Goal: Task Accomplishment & Management: Use online tool/utility

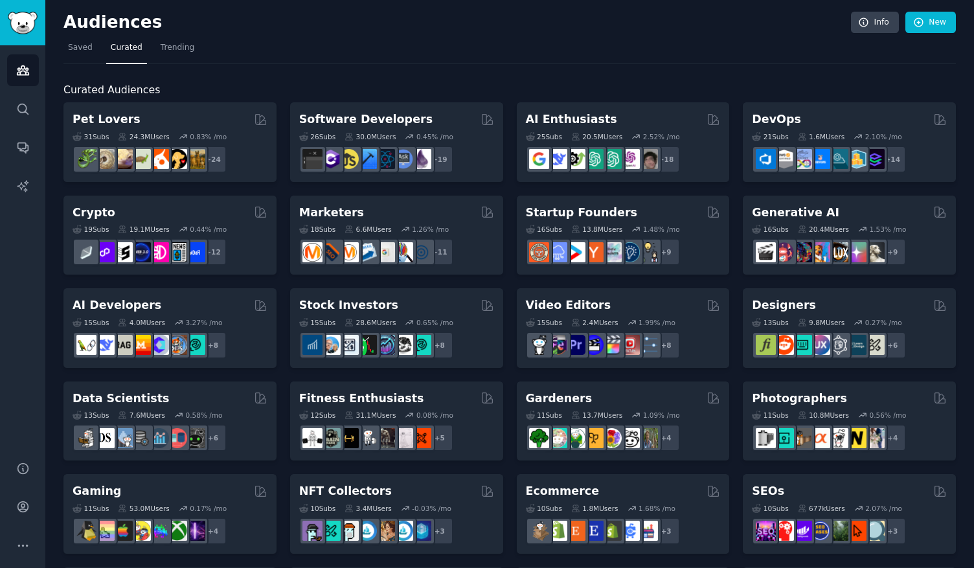
click at [29, 25] on img "Sidebar" at bounding box center [23, 23] width 30 height 23
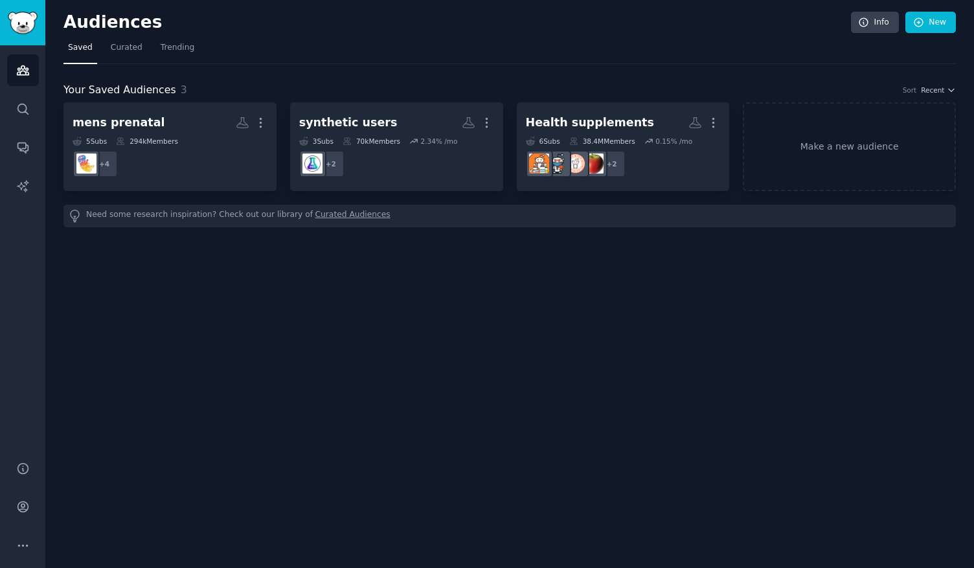
click at [243, 339] on div "Audiences Info New Saved Curated Trending Your Saved Audiences 3 Sort Recent me…" at bounding box center [509, 284] width 928 height 568
click at [131, 53] on link "Curated" at bounding box center [126, 51] width 41 height 27
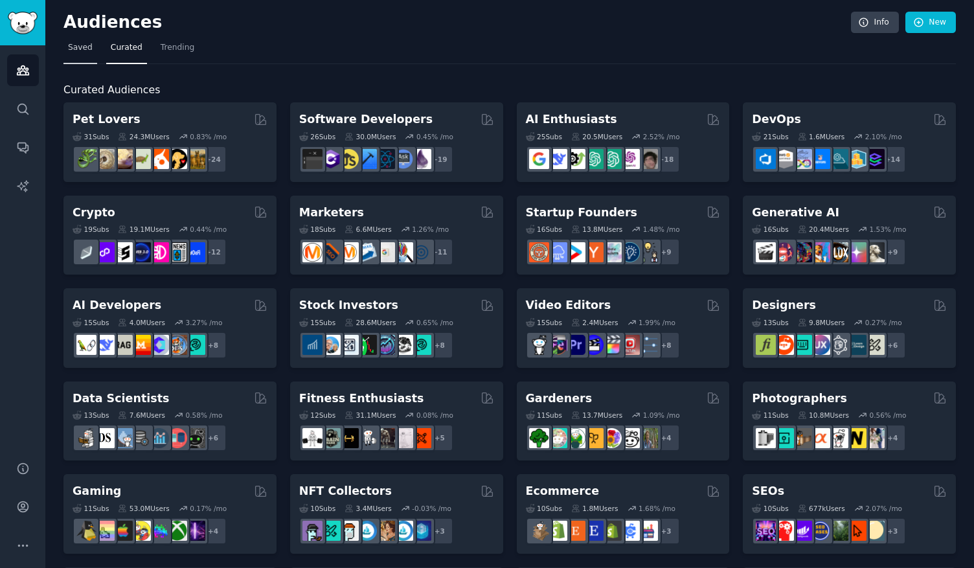
click at [82, 52] on span "Saved" at bounding box center [80, 48] width 25 height 12
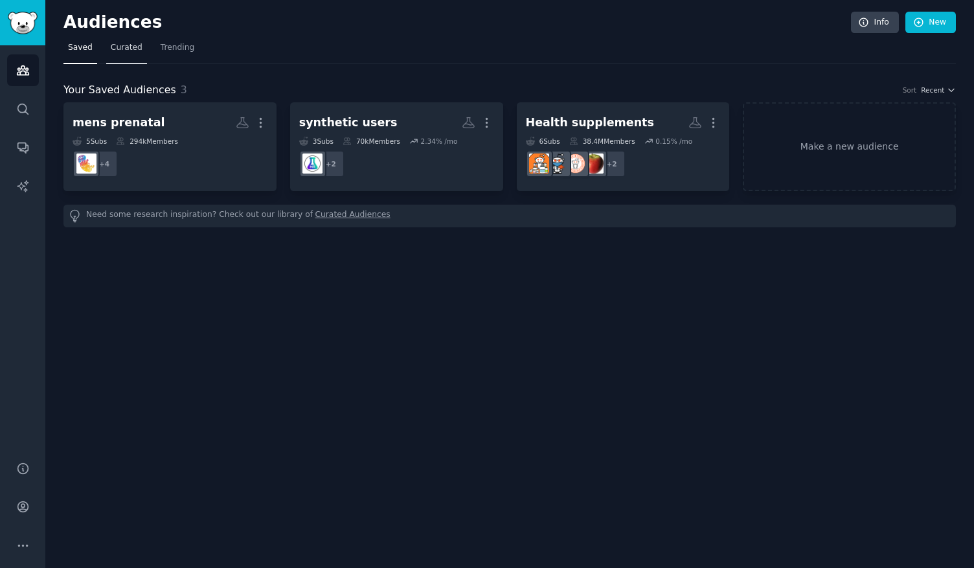
click at [106, 49] on link "Curated" at bounding box center [126, 51] width 41 height 27
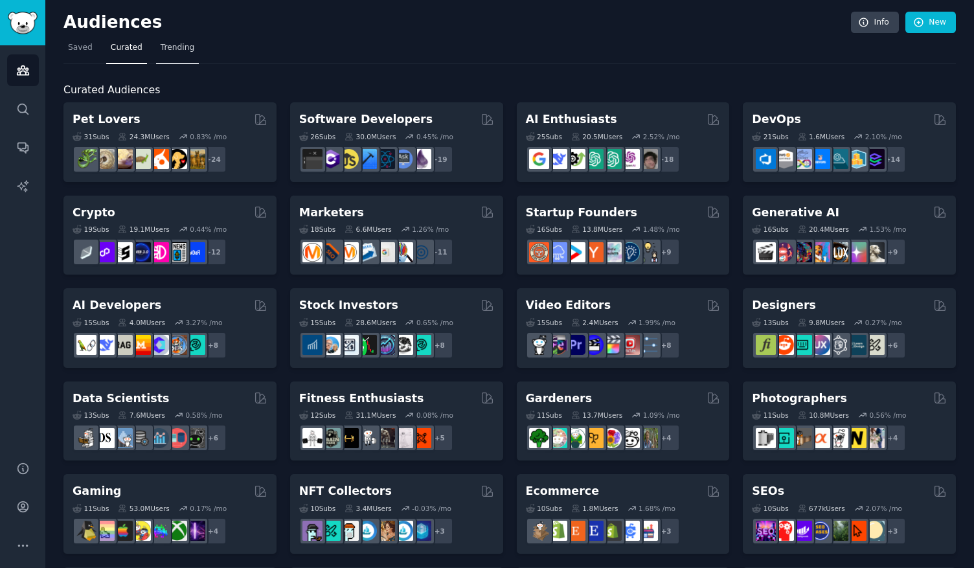
click at [165, 47] on span "Trending" at bounding box center [178, 48] width 34 height 12
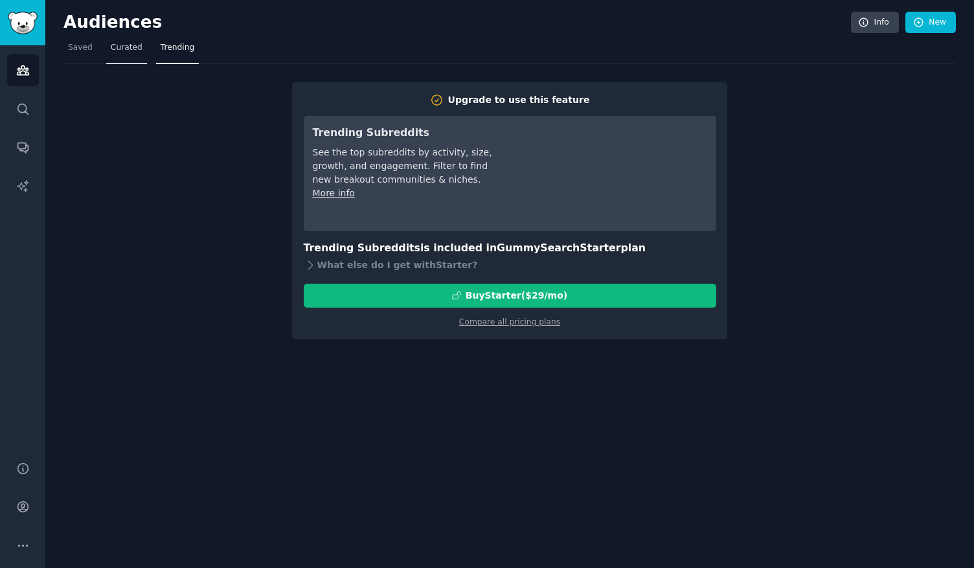
click at [121, 48] on span "Curated" at bounding box center [127, 48] width 32 height 12
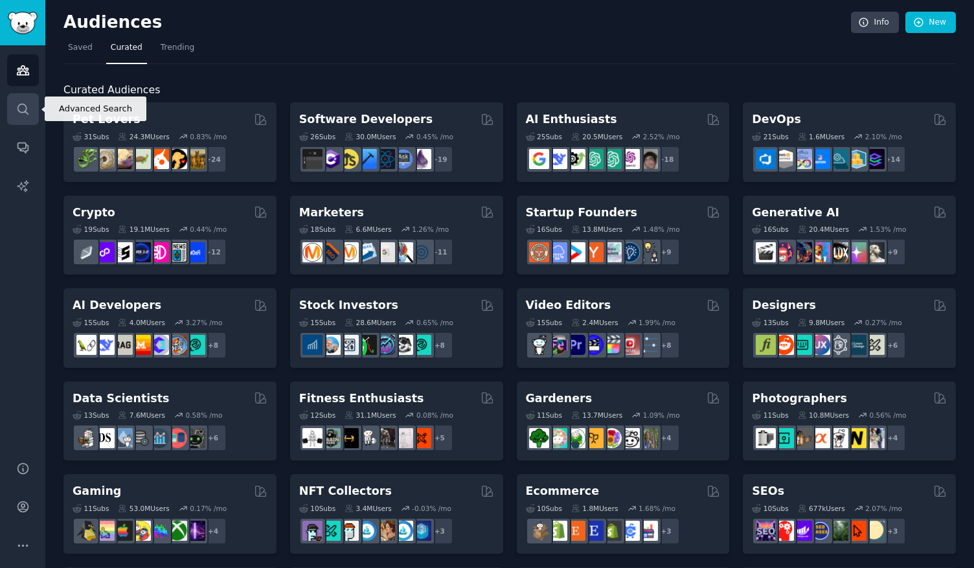
click at [21, 117] on link "Search" at bounding box center [23, 109] width 32 height 32
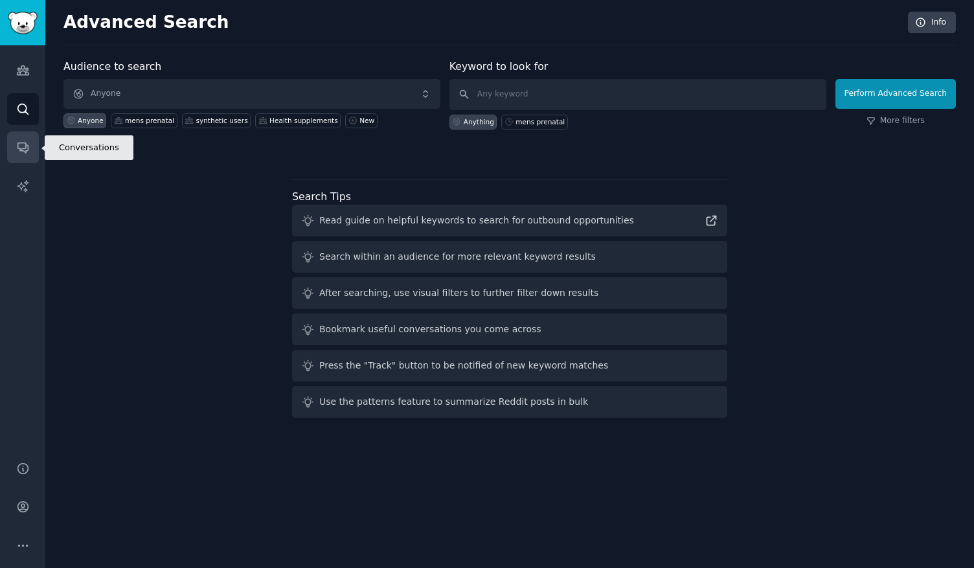
click at [23, 148] on icon "Sidebar" at bounding box center [23, 147] width 14 height 14
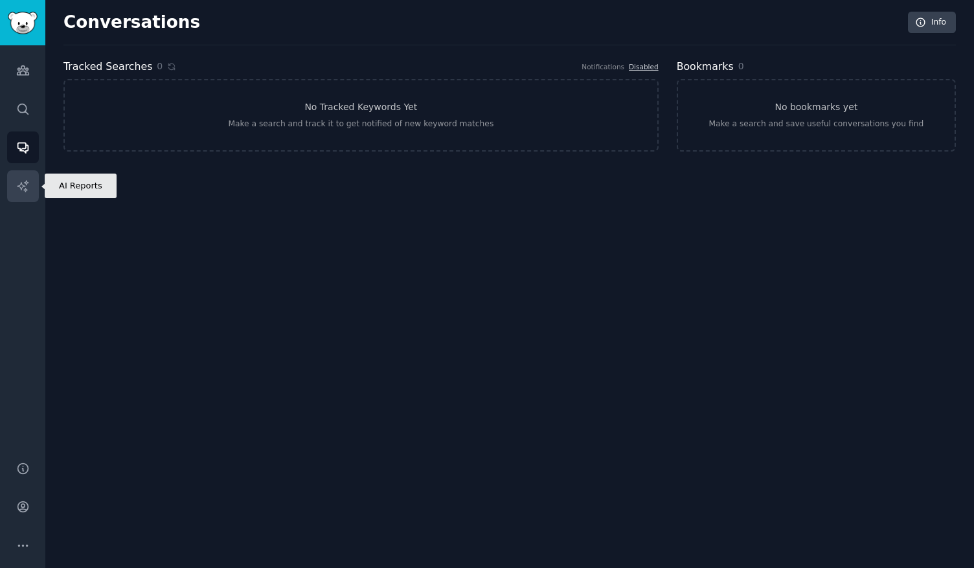
click at [23, 188] on icon "Sidebar" at bounding box center [23, 186] width 14 height 14
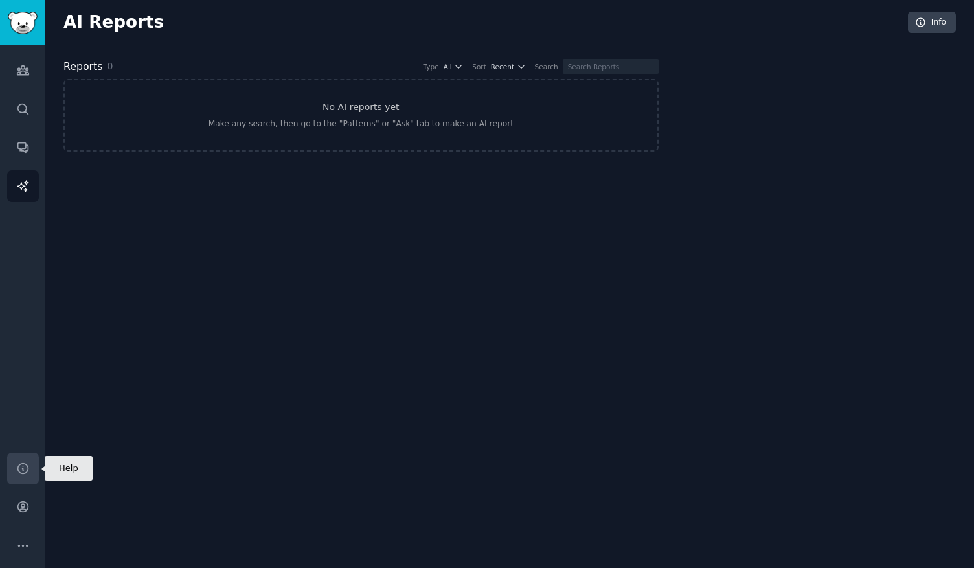
click at [19, 465] on icon "Sidebar" at bounding box center [23, 469] width 14 height 14
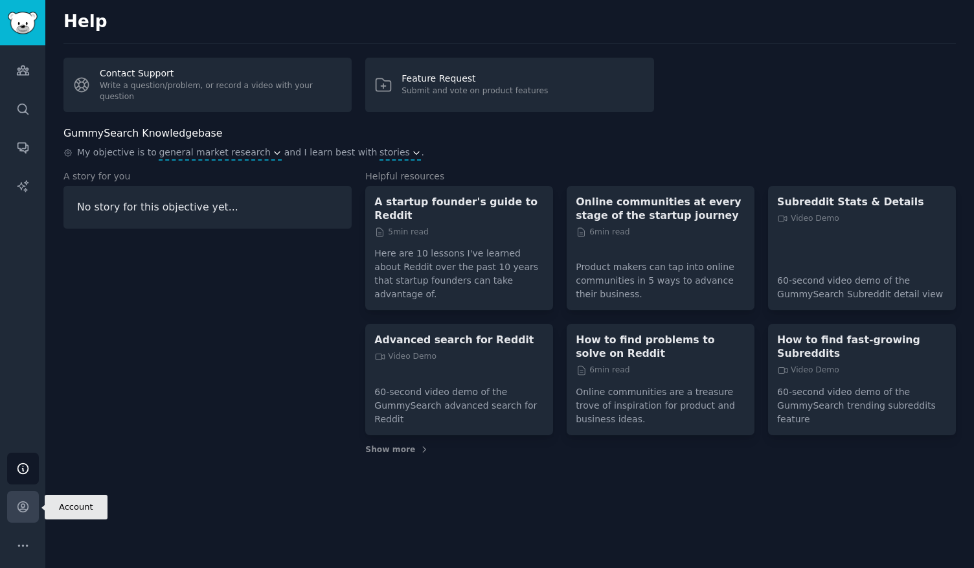
click at [21, 497] on link "Account" at bounding box center [23, 507] width 32 height 32
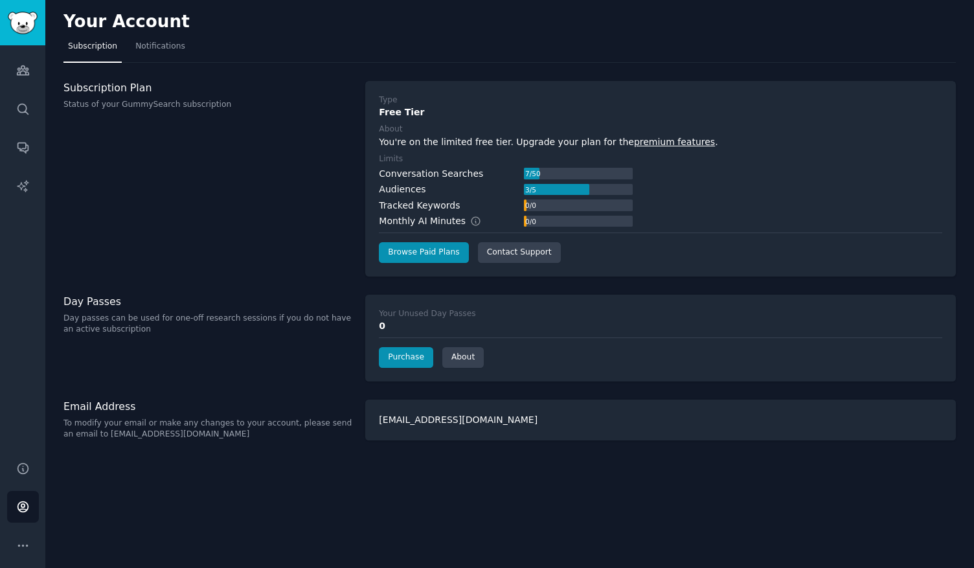
drag, startPoint x: 25, startPoint y: 67, endPoint x: 56, endPoint y: 89, distance: 38.6
click at [401, 357] on link "Purchase" at bounding box center [406, 357] width 54 height 21
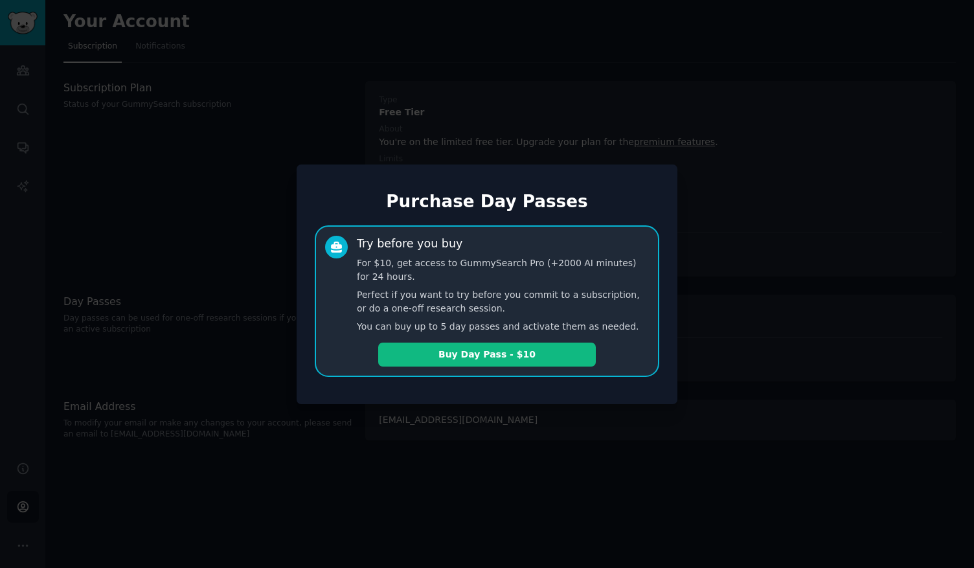
click at [237, 275] on div at bounding box center [487, 284] width 974 height 568
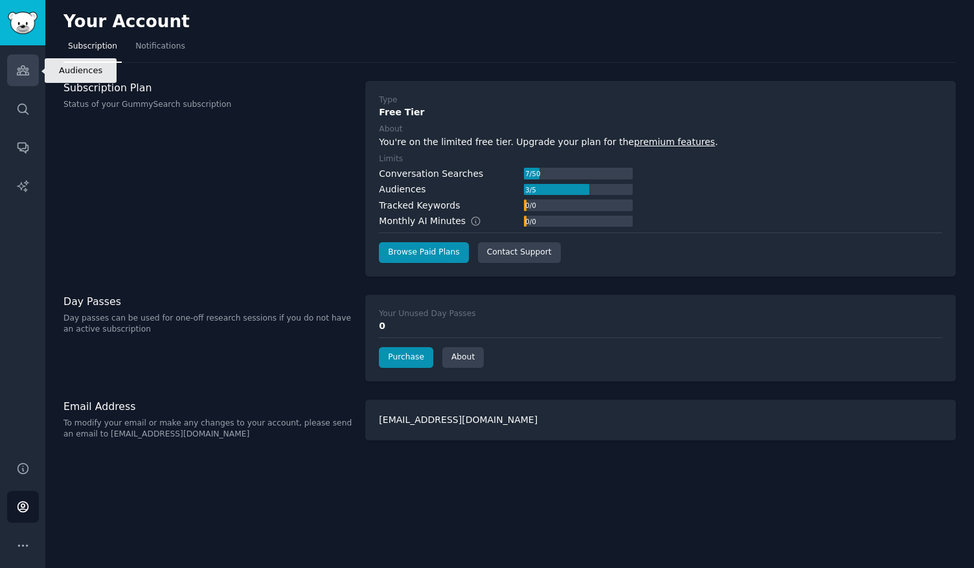
click at [22, 67] on icon "Sidebar" at bounding box center [23, 70] width 14 height 14
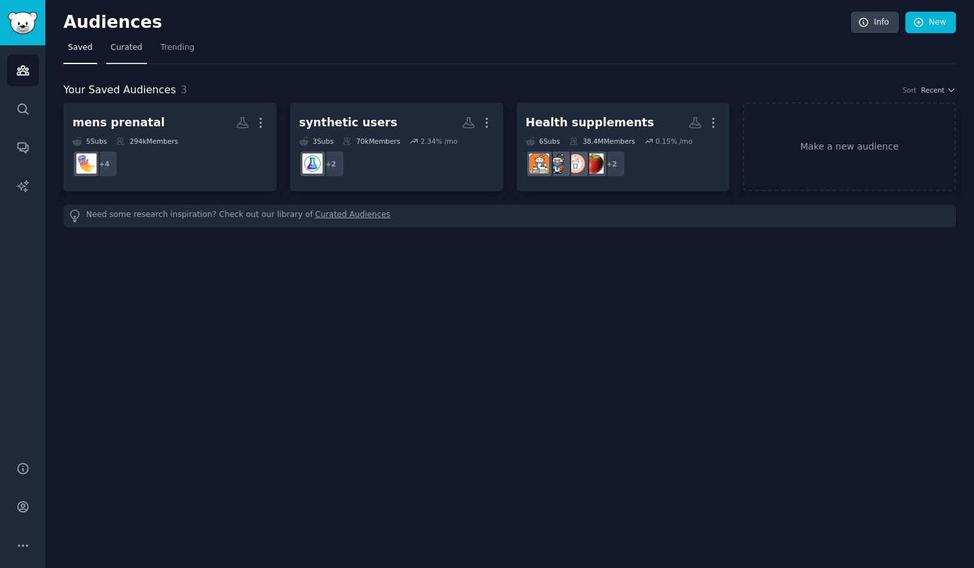
click at [130, 43] on span "Curated" at bounding box center [127, 48] width 32 height 12
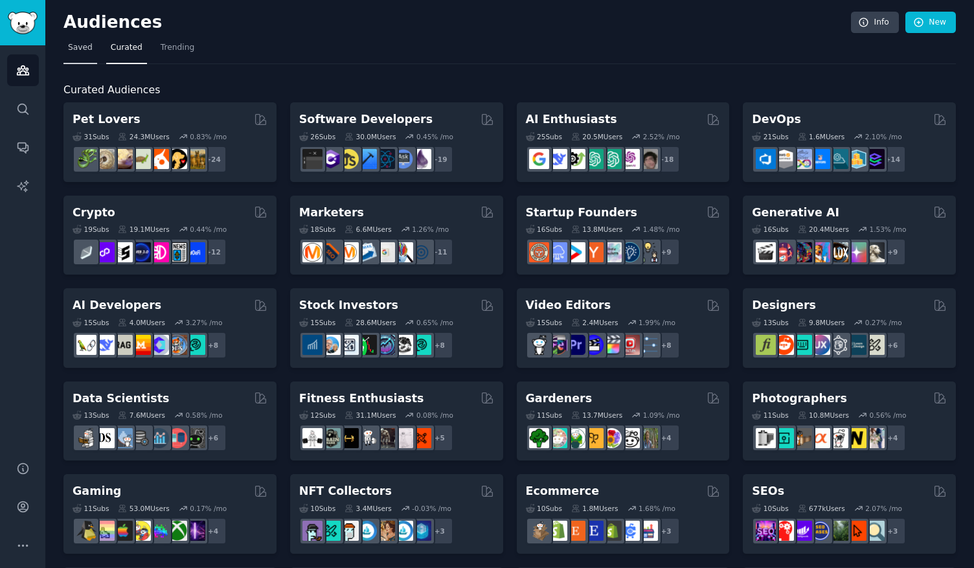
click at [74, 47] on span "Saved" at bounding box center [80, 48] width 25 height 12
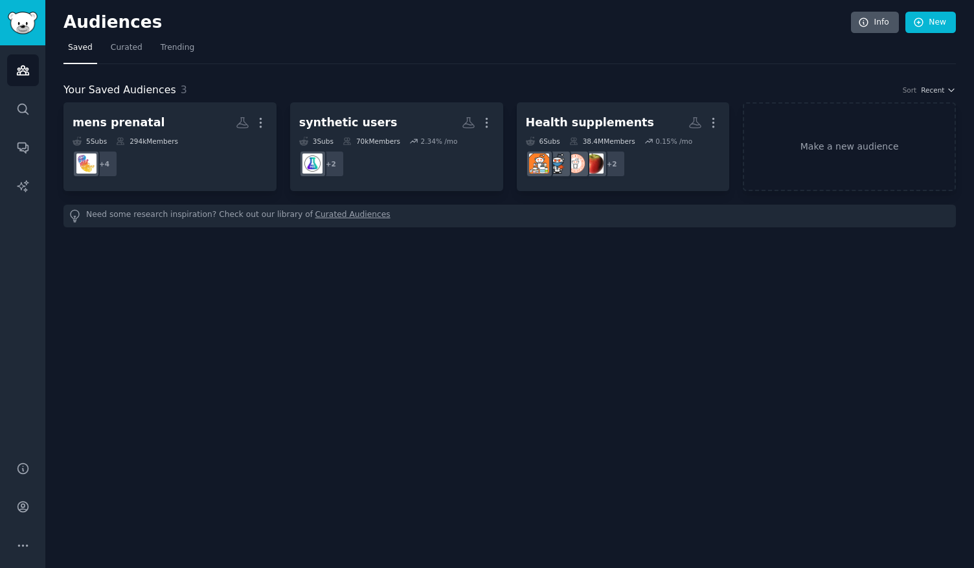
click at [879, 25] on link "Info" at bounding box center [875, 23] width 48 height 22
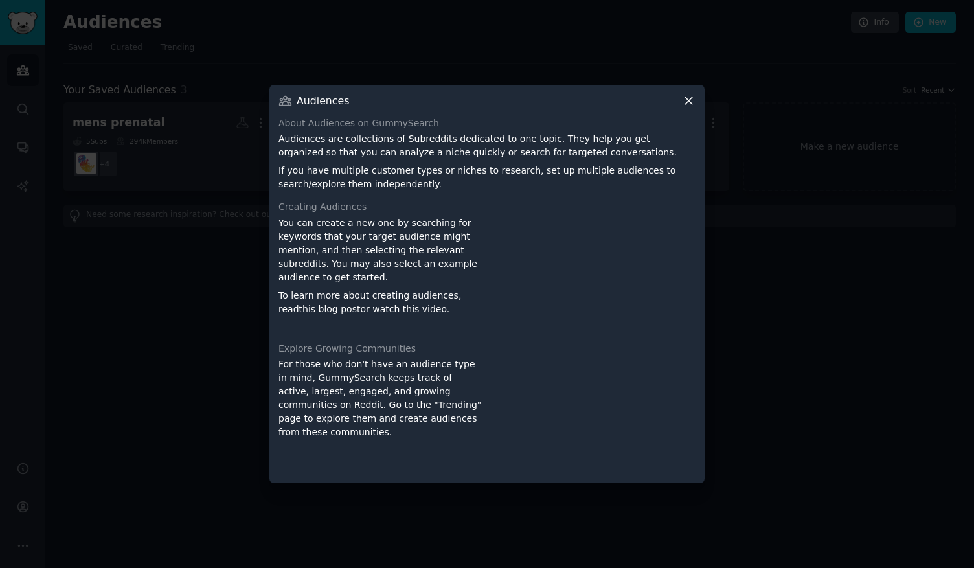
click at [691, 95] on icon at bounding box center [689, 101] width 14 height 14
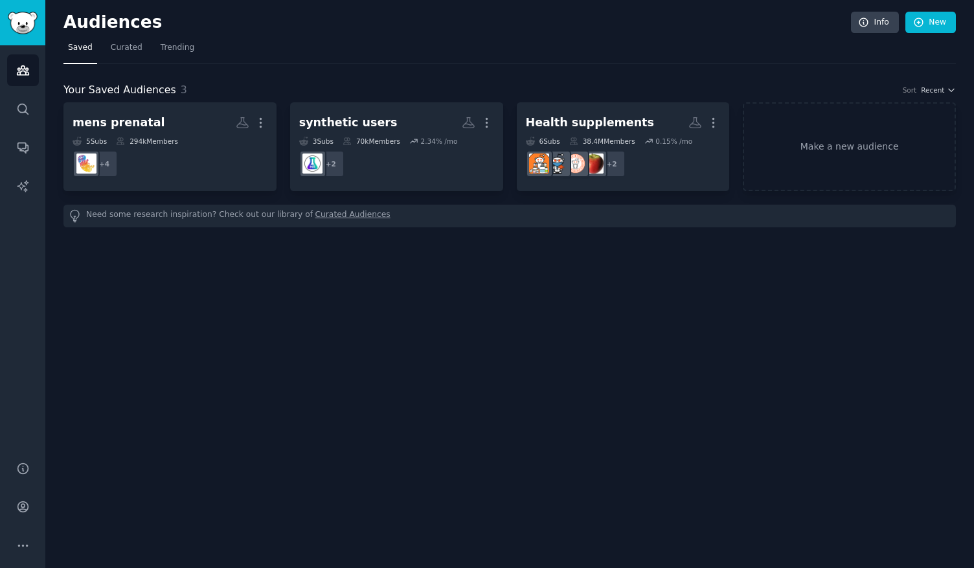
click at [316, 320] on div "Audiences Info New Saved Curated Trending Your Saved Audiences 3 Sort Recent me…" at bounding box center [509, 284] width 928 height 568
click at [340, 210] on link "Curated Audiences" at bounding box center [352, 216] width 75 height 14
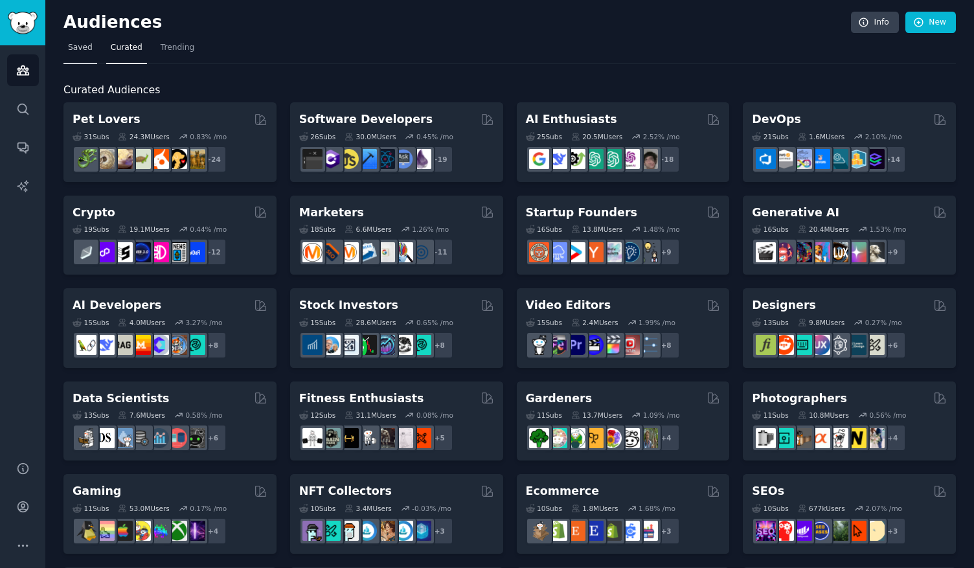
click at [71, 57] on link "Saved" at bounding box center [80, 51] width 34 height 27
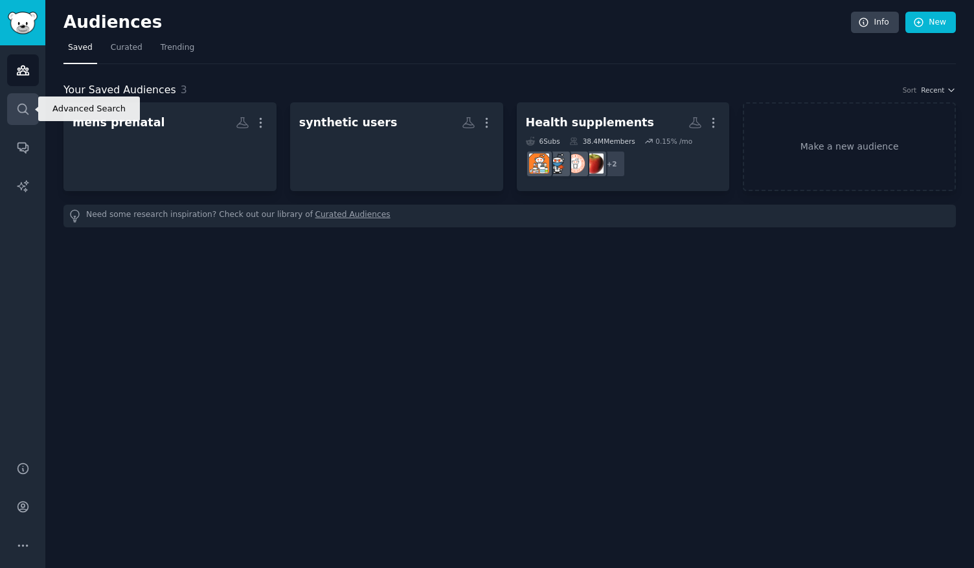
click at [22, 111] on icon "Sidebar" at bounding box center [23, 109] width 14 height 14
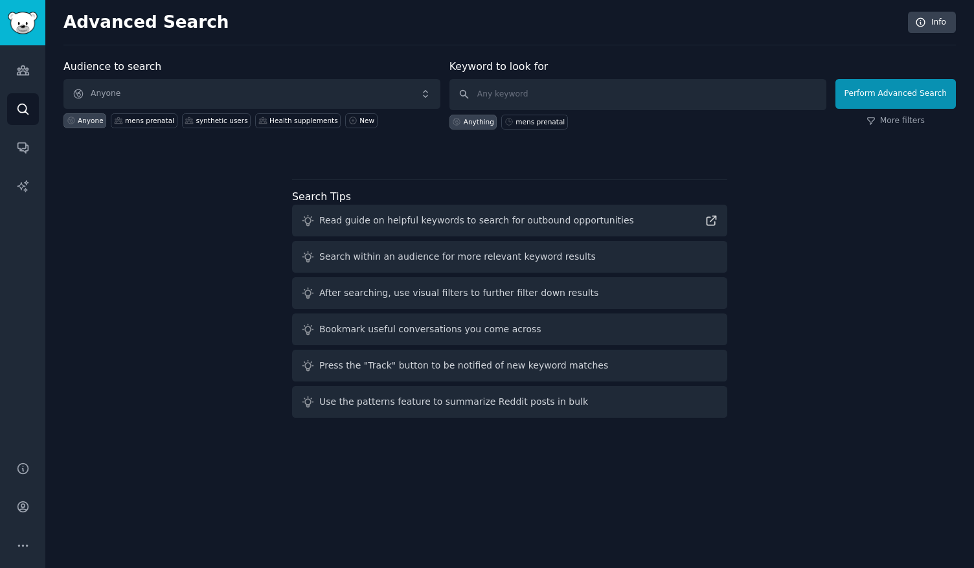
click at [120, 93] on span "Anyone" at bounding box center [251, 94] width 377 height 30
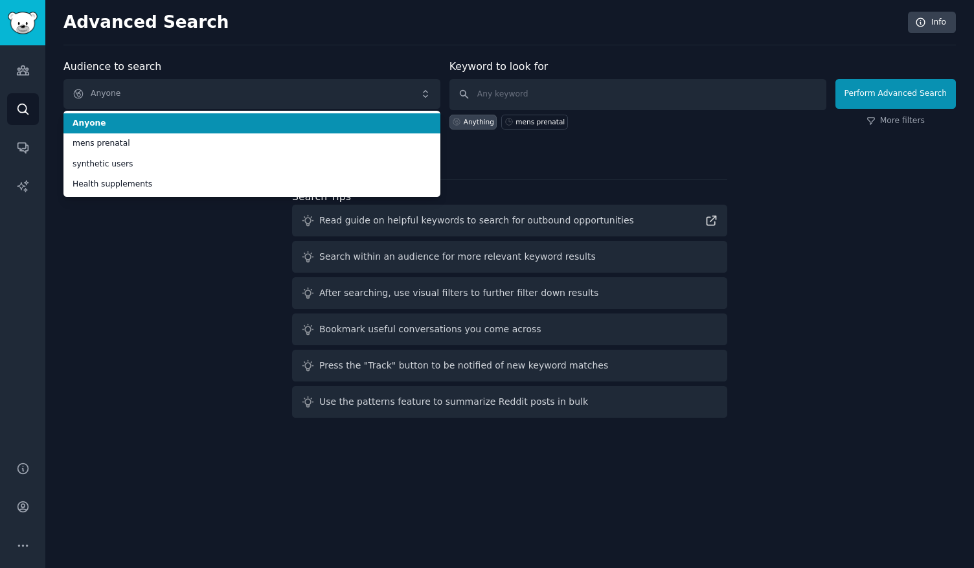
click at [120, 93] on span "Anyone" at bounding box center [251, 94] width 377 height 30
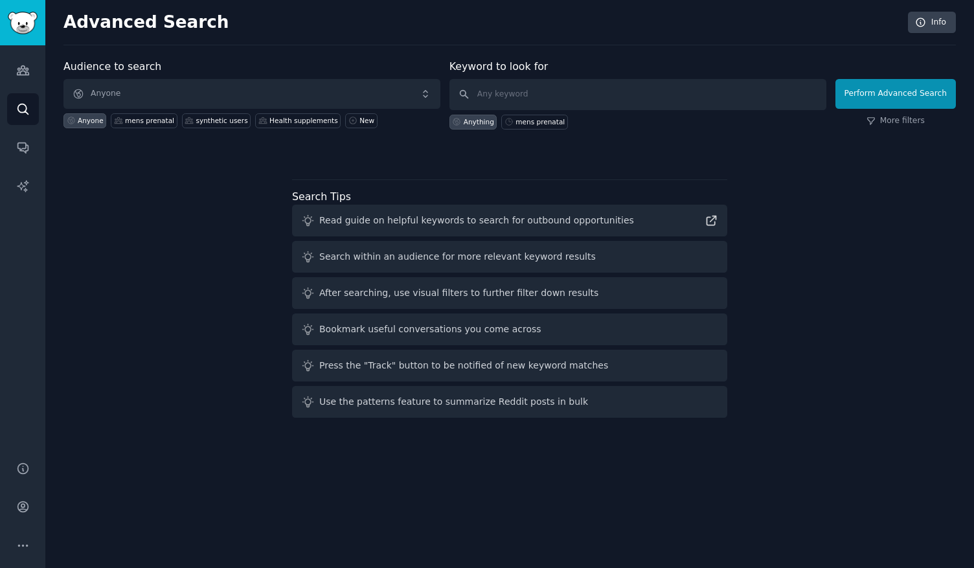
click at [150, 20] on h2 "Advanced Search" at bounding box center [481, 22] width 837 height 21
click at [509, 99] on input "text" at bounding box center [637, 94] width 377 height 31
type input "Fintech"
click at [897, 93] on button "Perform Advanced Search" at bounding box center [895, 94] width 120 height 30
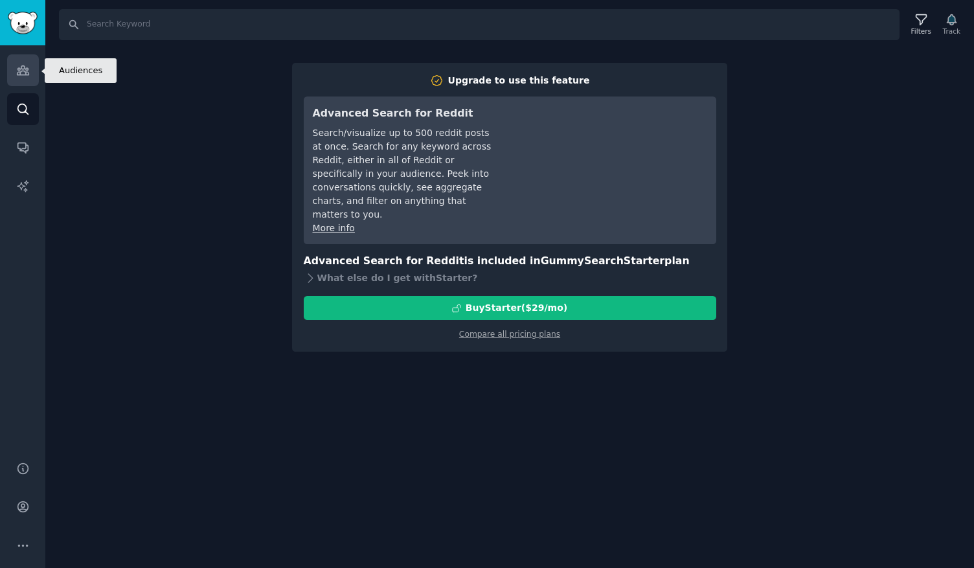
click at [22, 72] on icon "Sidebar" at bounding box center [23, 70] width 14 height 14
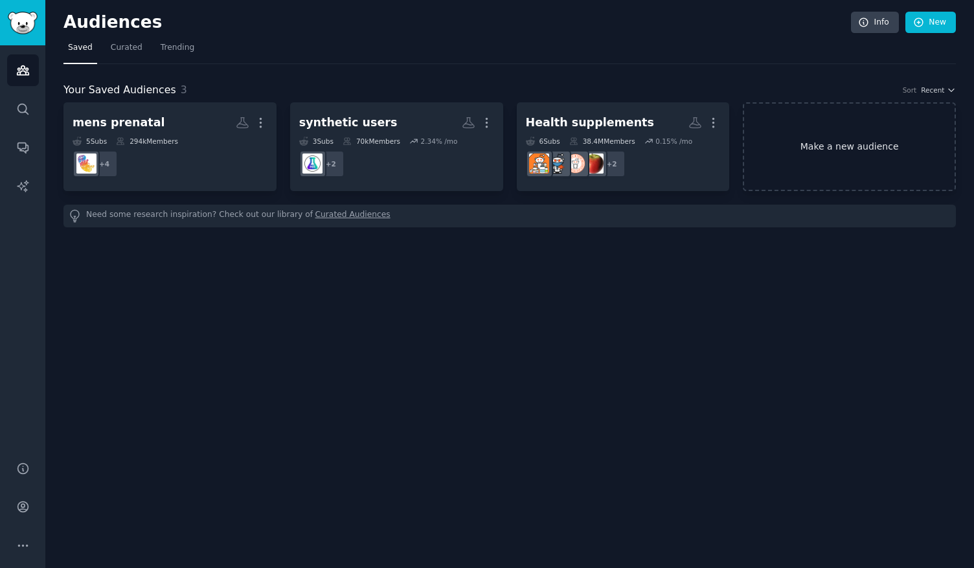
click at [842, 161] on link "Make a new audience" at bounding box center [849, 146] width 213 height 89
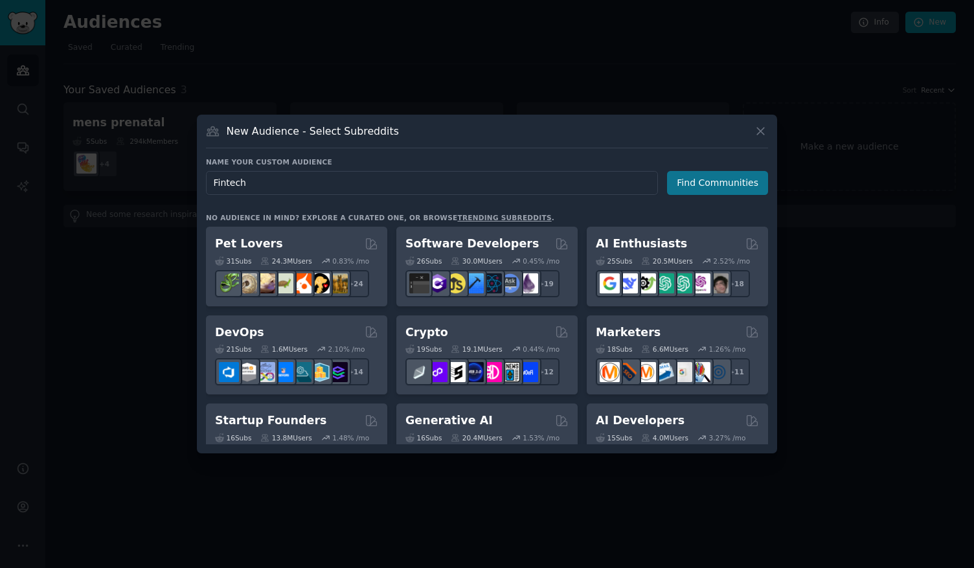
type input "Fintech"
click at [697, 181] on button "Find Communities" at bounding box center [717, 183] width 101 height 24
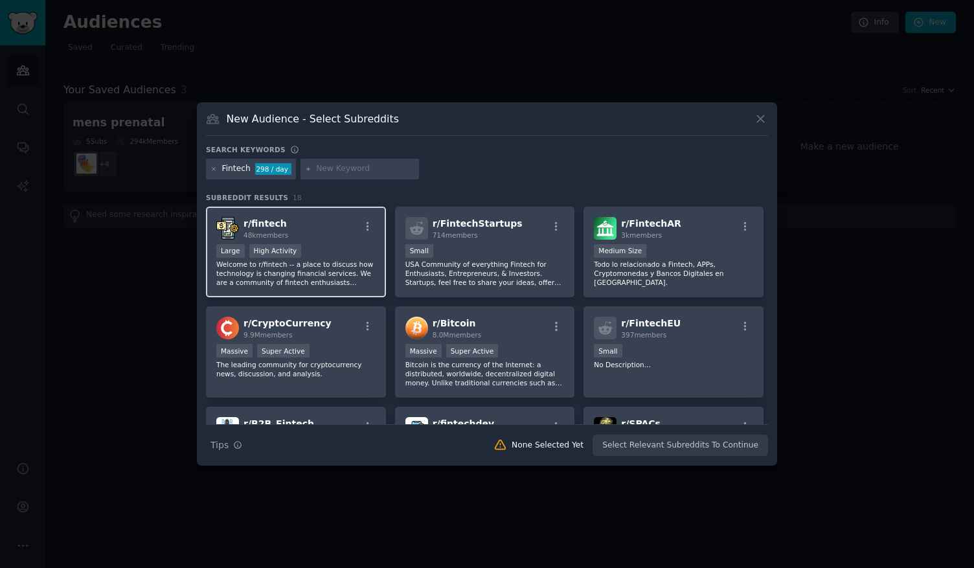
click at [294, 242] on div "r/ fintech 48k members Large High Activity Welcome to r/fintech -- a place to d…" at bounding box center [296, 252] width 180 height 91
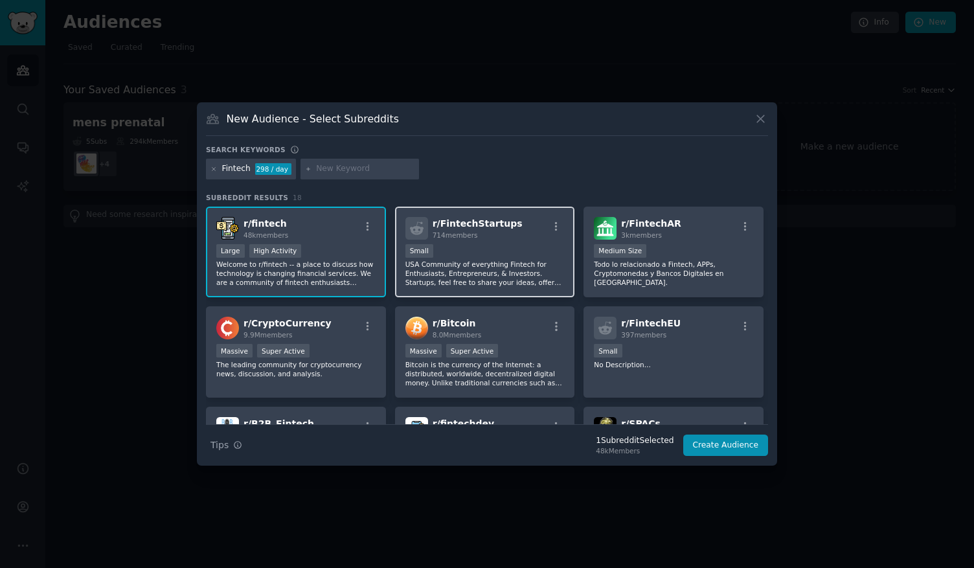
click at [516, 249] on div "100 - 1000 members Small" at bounding box center [484, 252] width 159 height 16
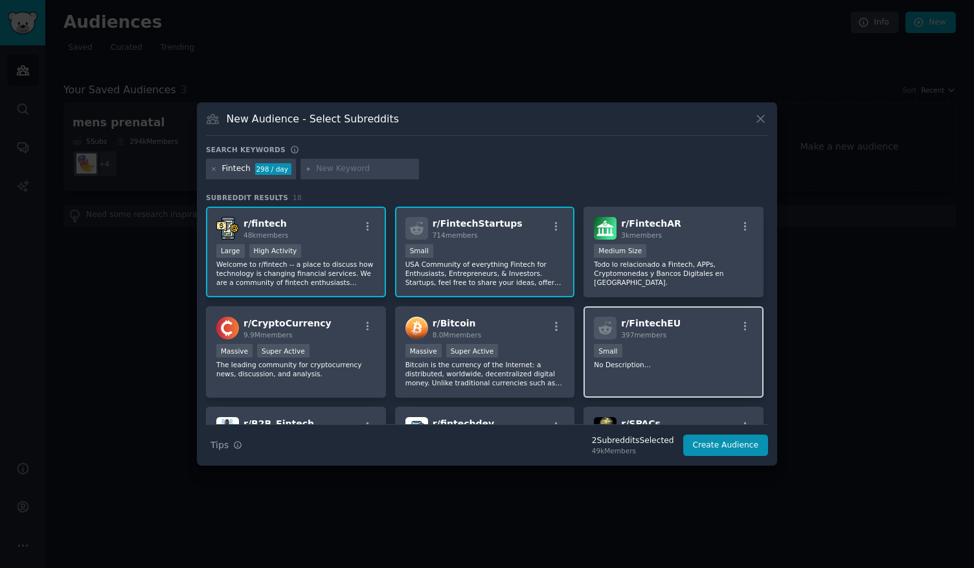
click at [658, 348] on div "Small" at bounding box center [673, 352] width 159 height 16
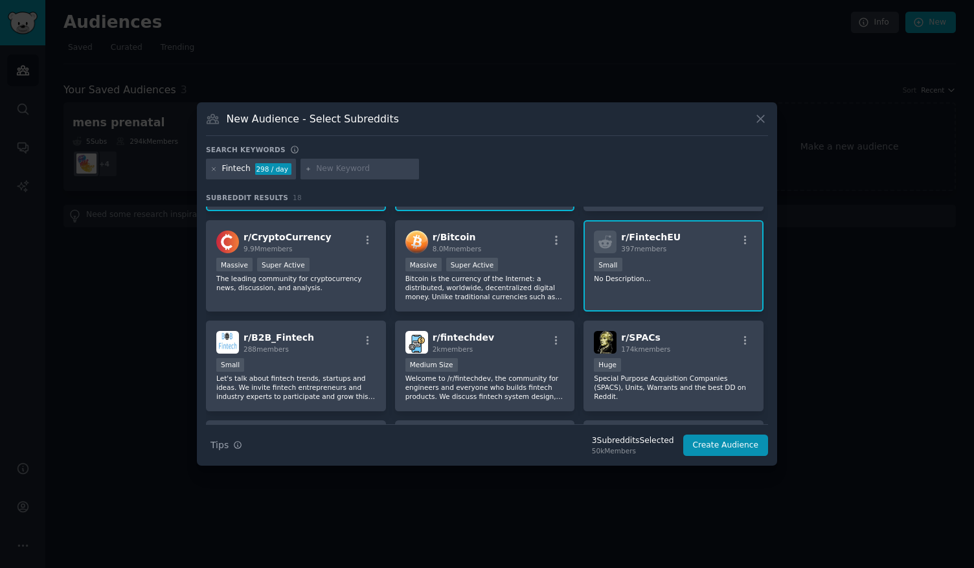
scroll to position [91, 0]
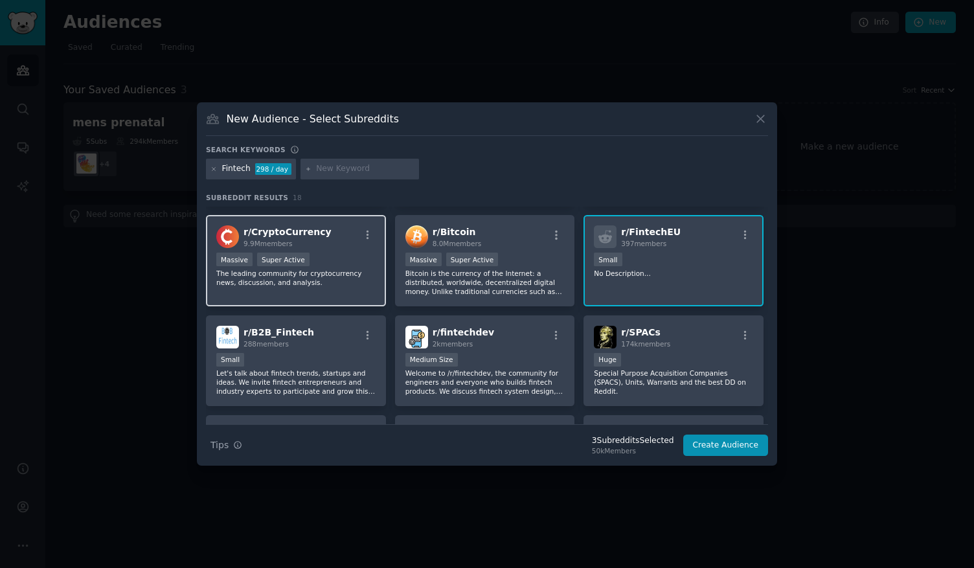
click at [326, 248] on div "r/ CryptoCurrency 9.9M members" at bounding box center [295, 236] width 159 height 23
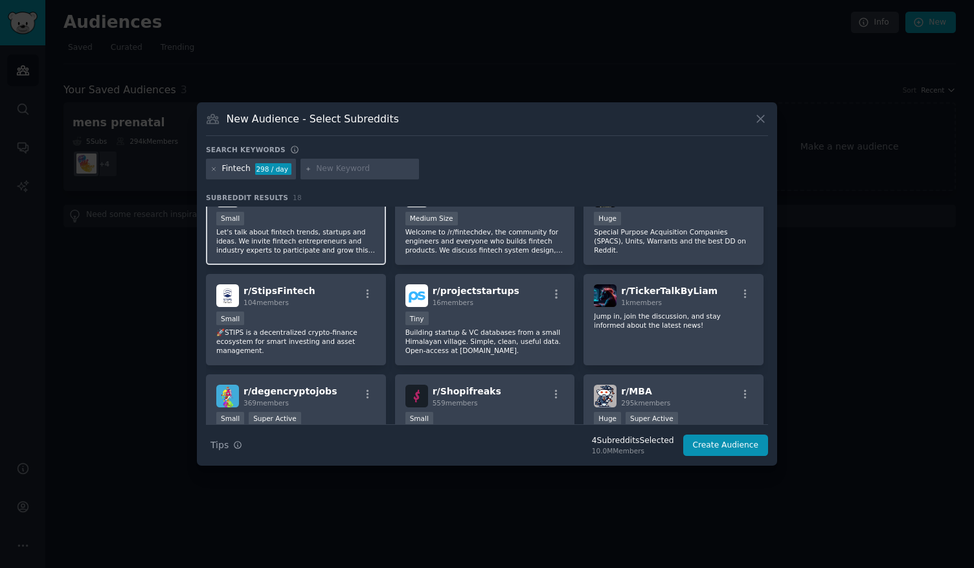
scroll to position [233, 0]
click at [706, 444] on button "Create Audience" at bounding box center [725, 445] width 85 height 22
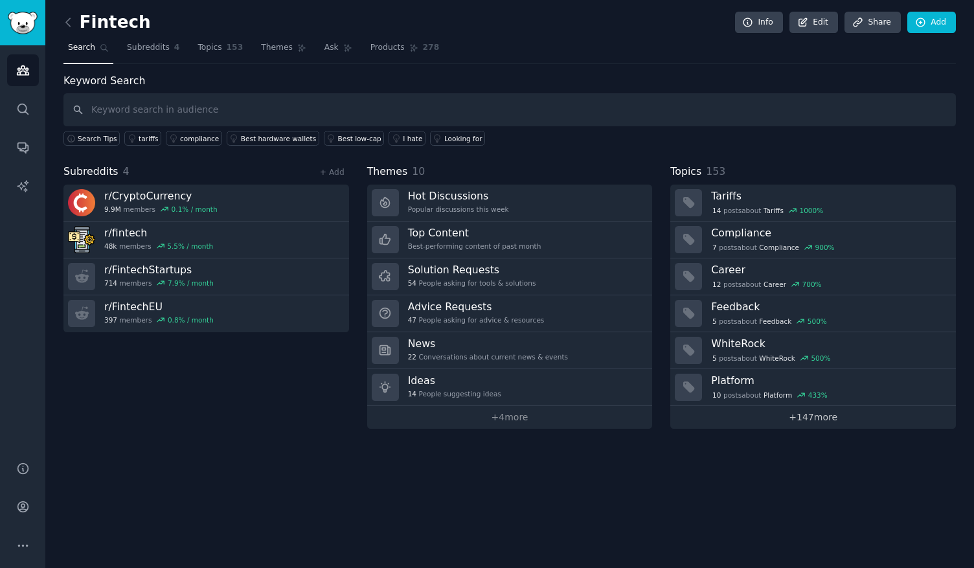
click at [818, 419] on link "+ 147 more" at bounding box center [812, 417] width 285 height 23
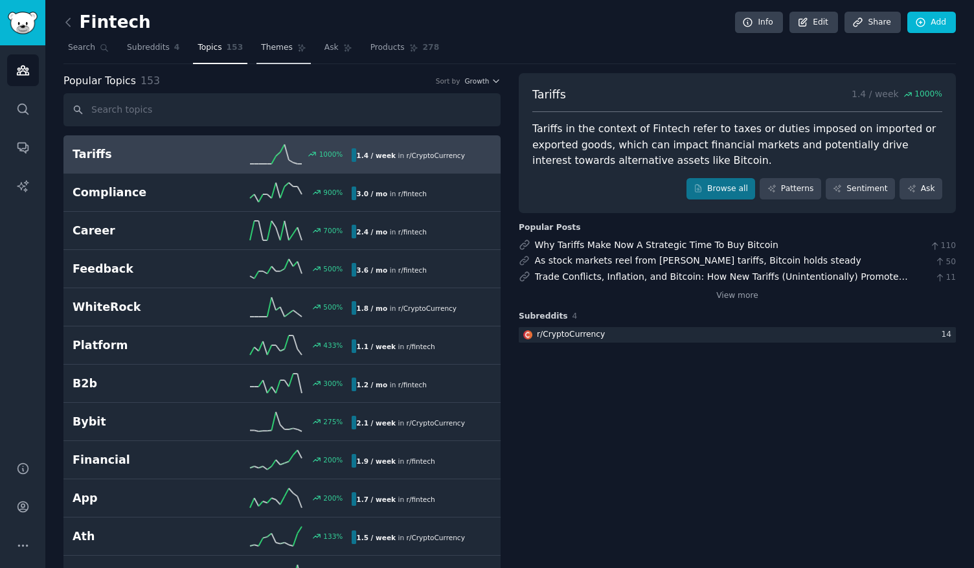
click at [265, 51] on span "Themes" at bounding box center [277, 48] width 32 height 12
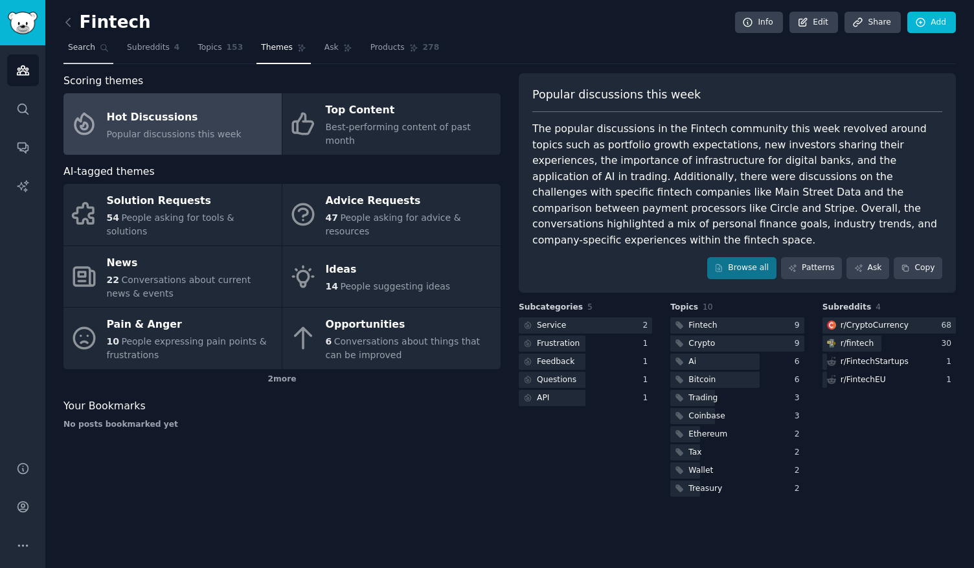
click at [87, 51] on span "Search" at bounding box center [81, 48] width 27 height 12
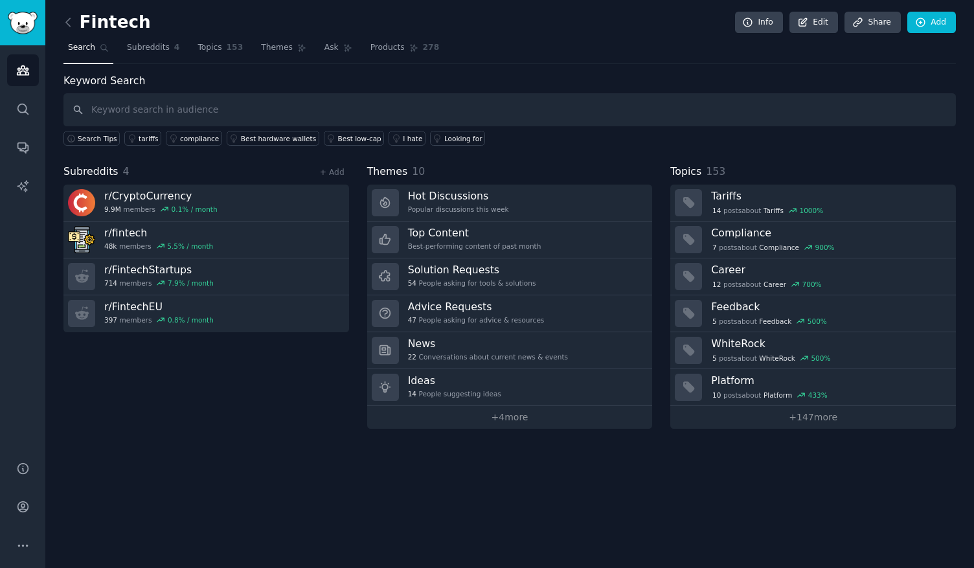
click at [118, 109] on input "text" at bounding box center [509, 109] width 892 height 33
type input "crypto"
click at [65, 21] on icon at bounding box center [69, 23] width 14 height 14
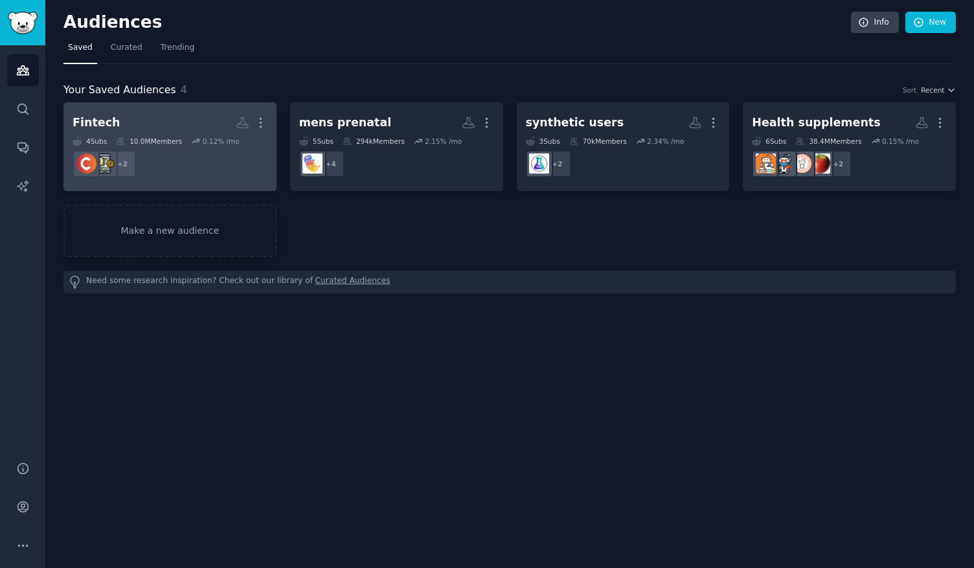
click at [198, 144] on icon at bounding box center [195, 141] width 9 height 9
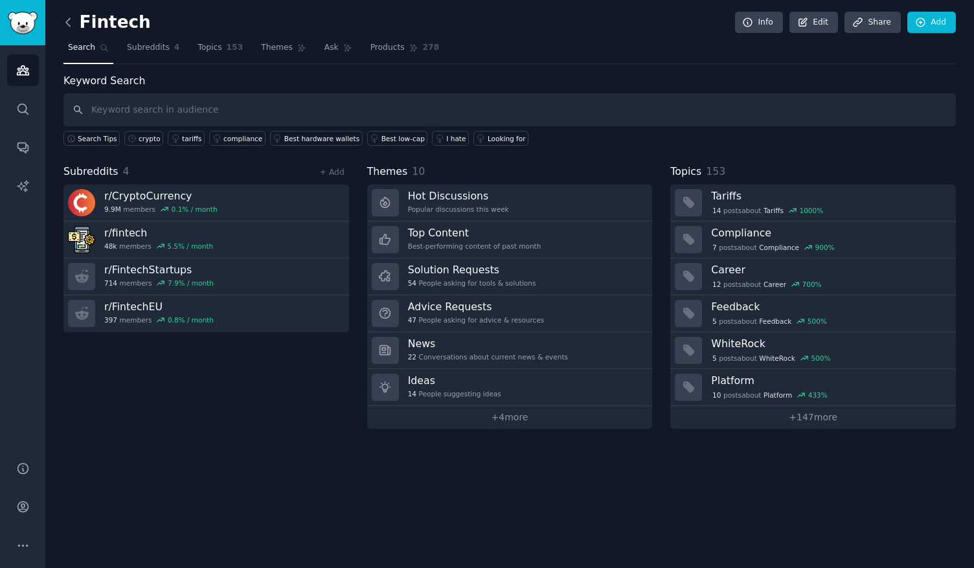
click at [68, 27] on icon at bounding box center [69, 23] width 14 height 14
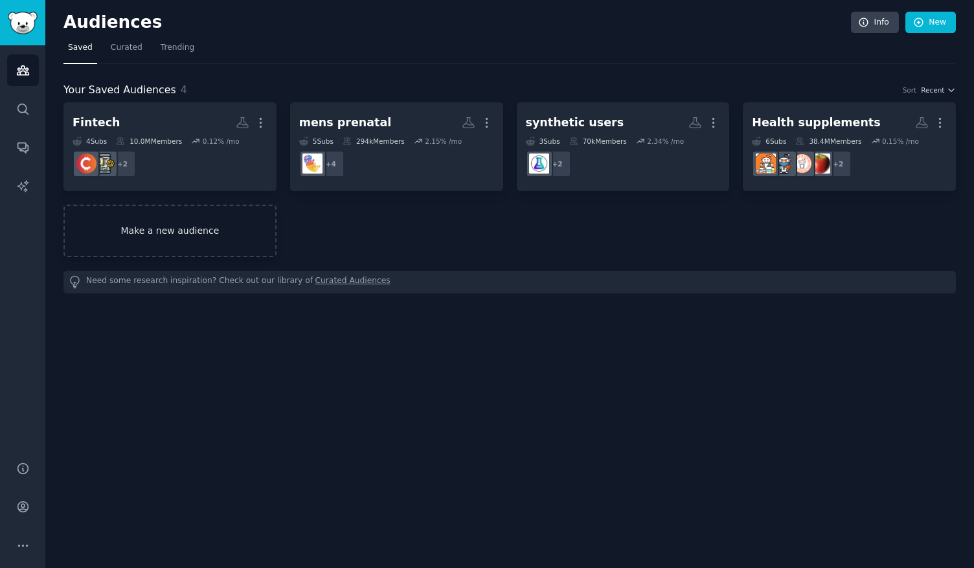
click at [166, 232] on link "Make a new audience" at bounding box center [169, 231] width 213 height 52
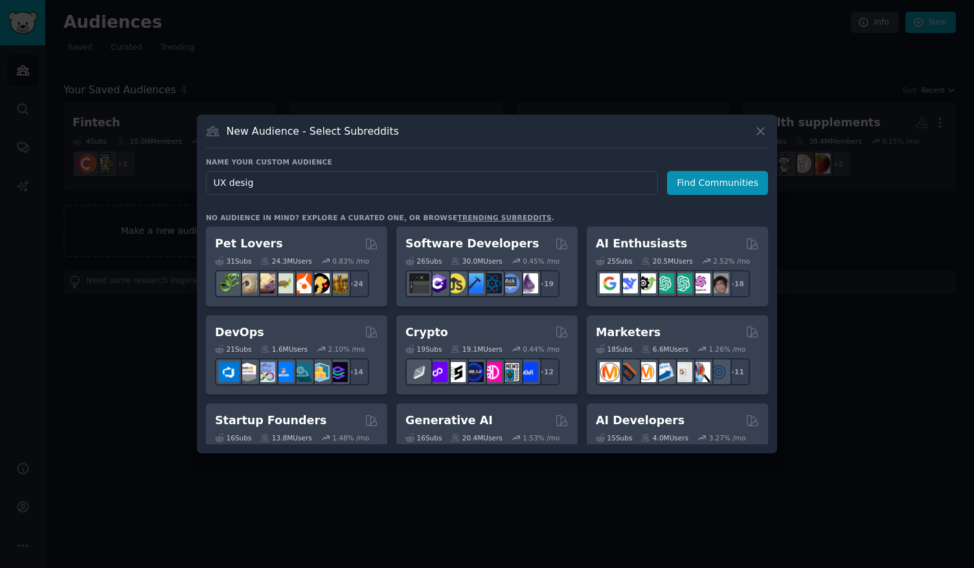
type input "UX design"
click at [719, 183] on button "Find Communities" at bounding box center [717, 183] width 101 height 24
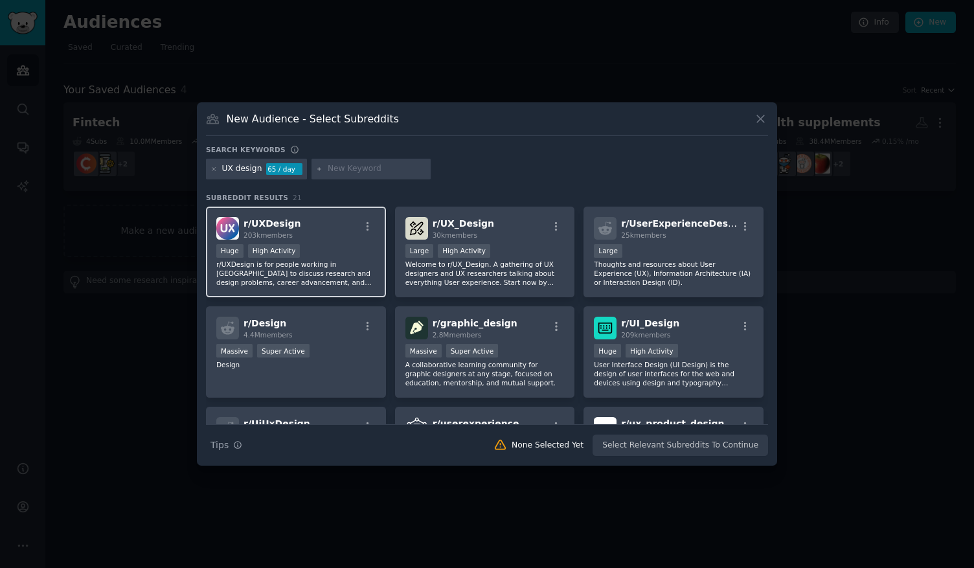
click at [341, 243] on div "r/ UXDesign 203k members Huge High Activity r/UXDesign is for people working in…" at bounding box center [296, 252] width 180 height 91
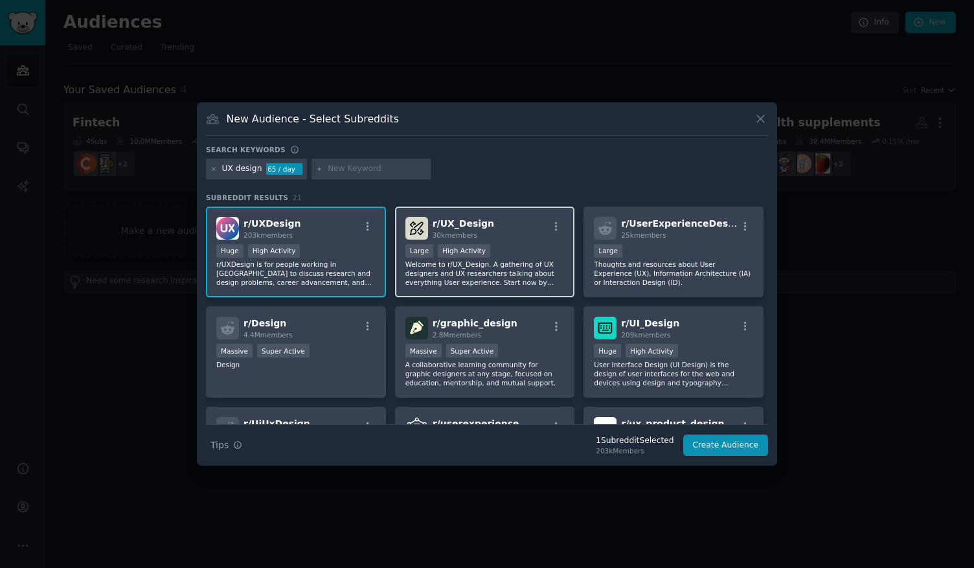
click at [511, 238] on div "r/ UX_Design 30k members" at bounding box center [484, 228] width 159 height 23
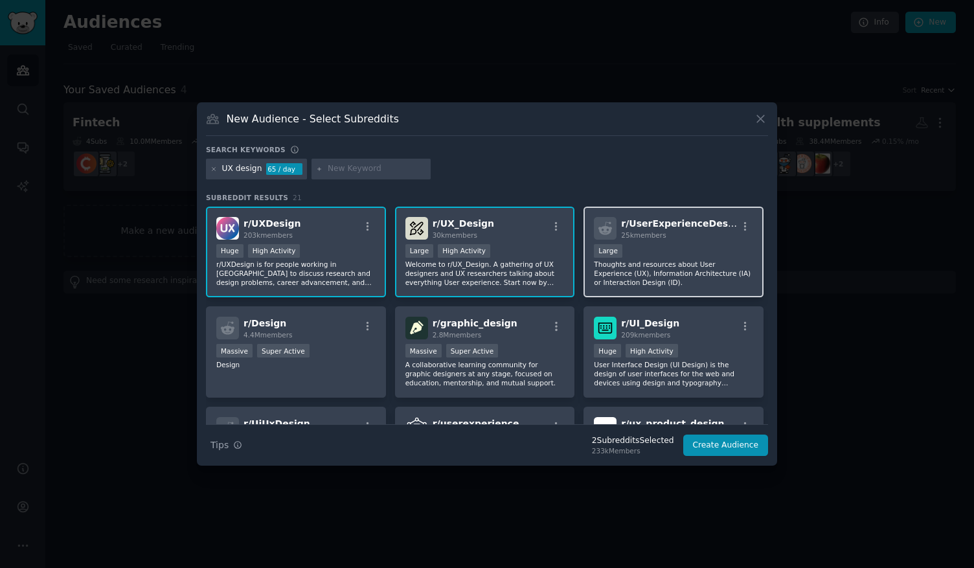
click at [684, 236] on div "25k members" at bounding box center [679, 234] width 116 height 9
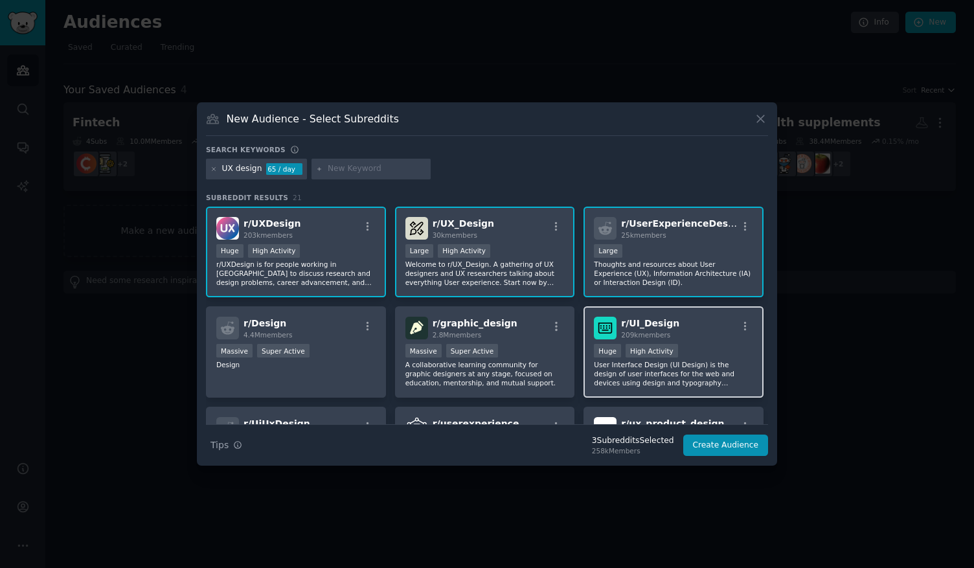
click at [702, 363] on p "User Interface Design (UI Design) is the design of user interfaces for the web …" at bounding box center [673, 373] width 159 height 27
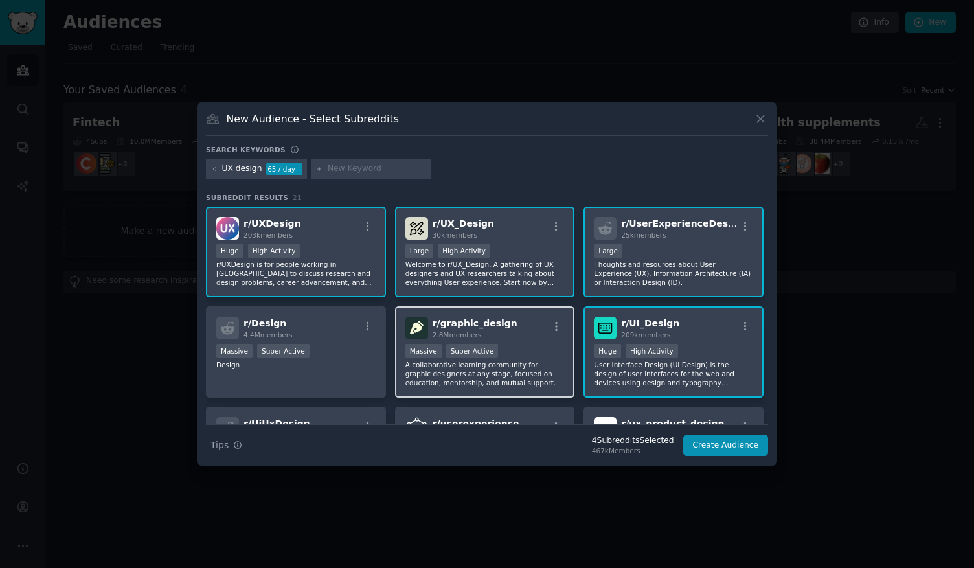
click at [520, 346] on div "Massive Super Active" at bounding box center [484, 352] width 159 height 16
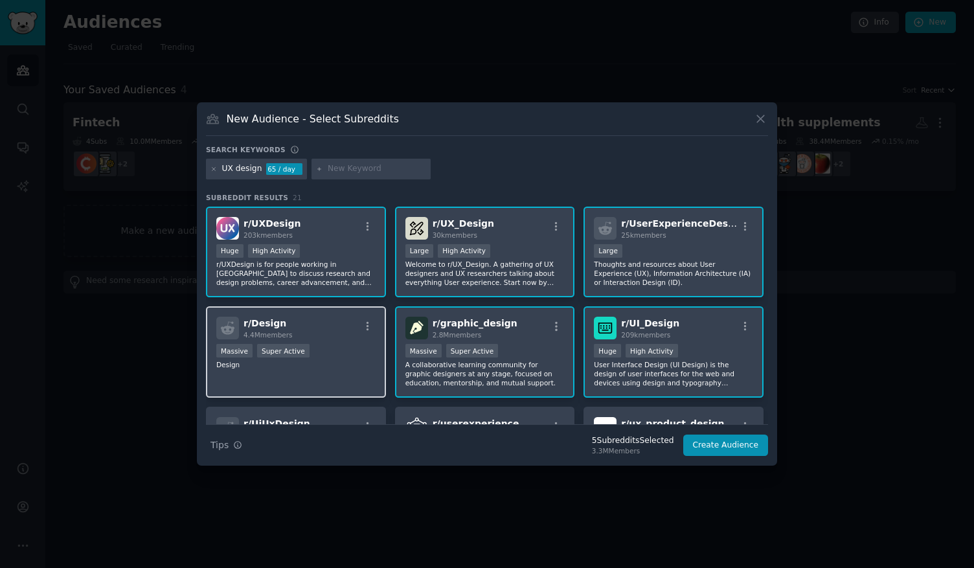
click at [327, 341] on div "r/ Design 4.4M members Massive Super Active Design" at bounding box center [296, 351] width 180 height 91
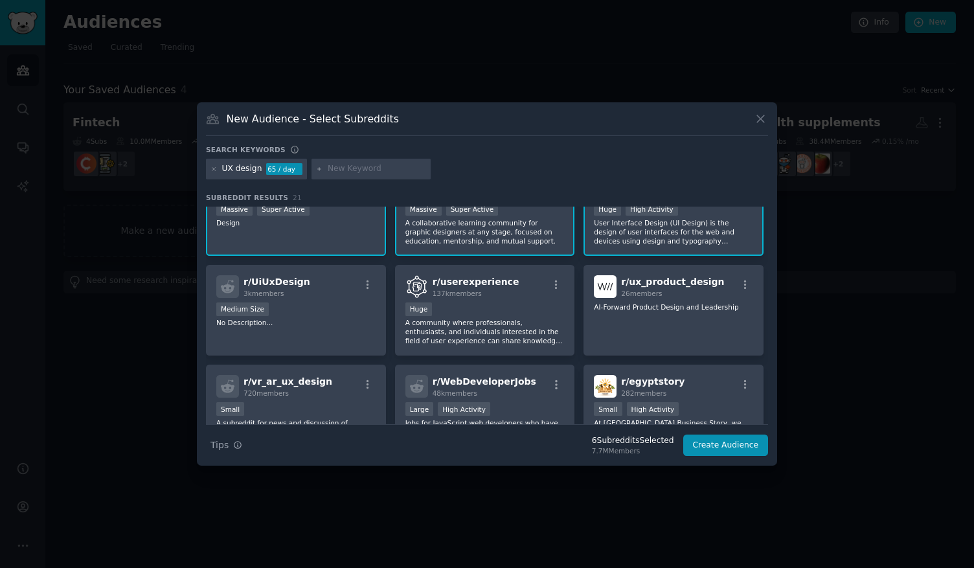
scroll to position [149, 0]
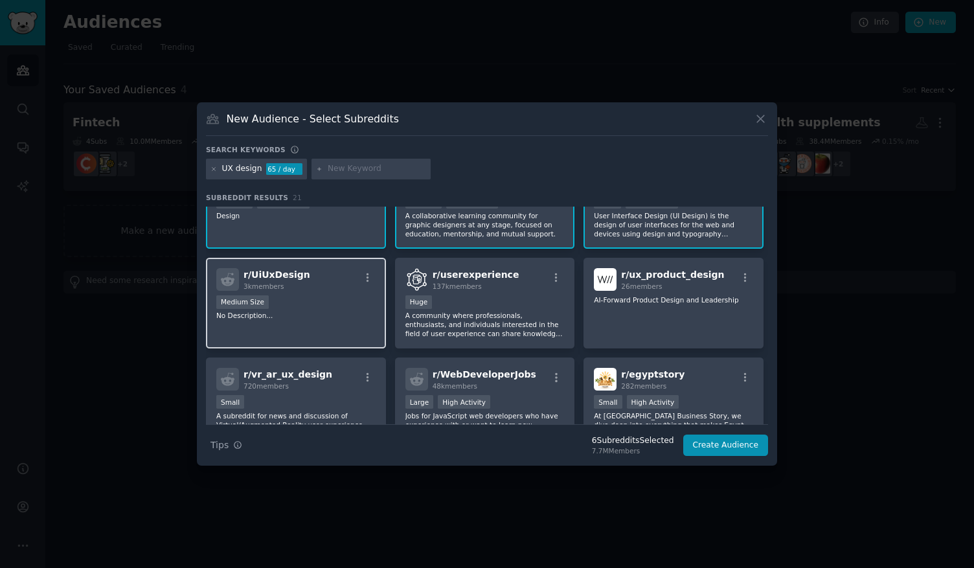
click at [320, 309] on div "Medium Size" at bounding box center [295, 303] width 159 height 16
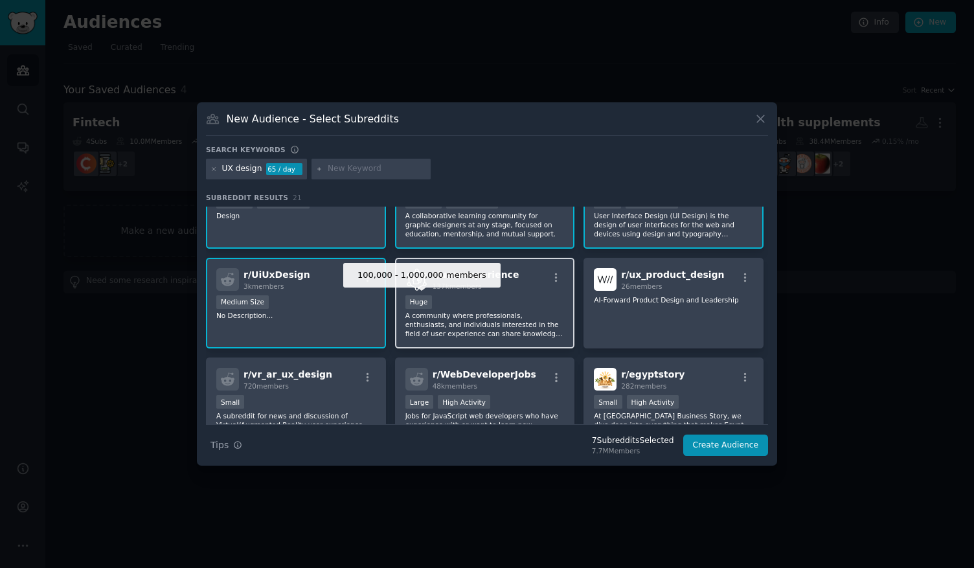
click at [515, 310] on div "100,000 - 1,000,000 members Huge" at bounding box center [484, 303] width 159 height 16
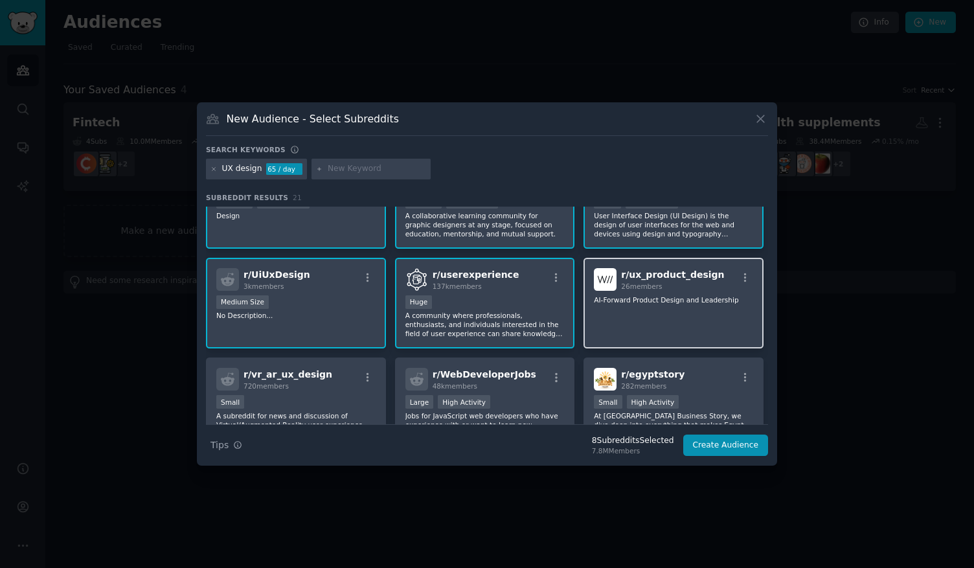
click at [658, 302] on p "AI-Forward Product Design and Leadership" at bounding box center [673, 299] width 159 height 9
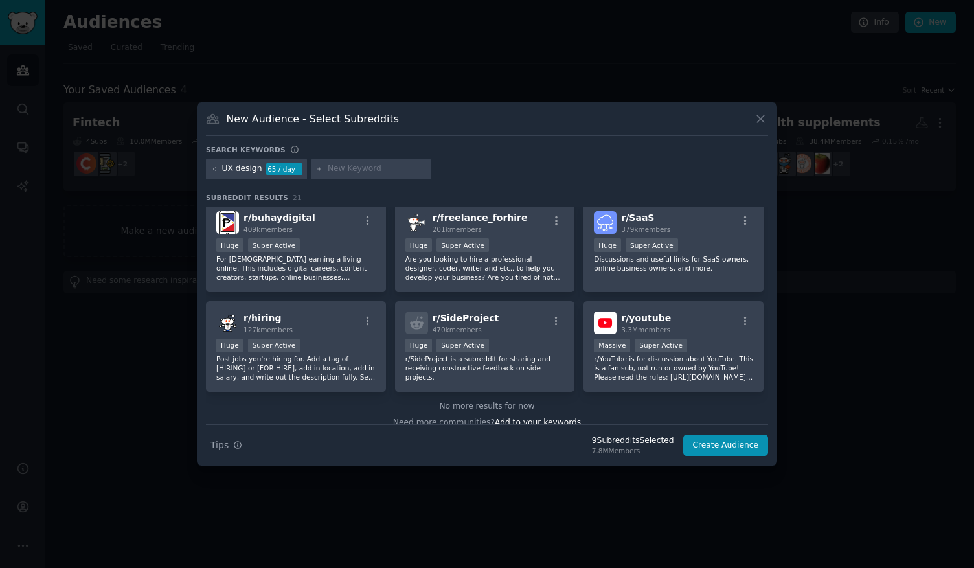
scroll to position [509, 0]
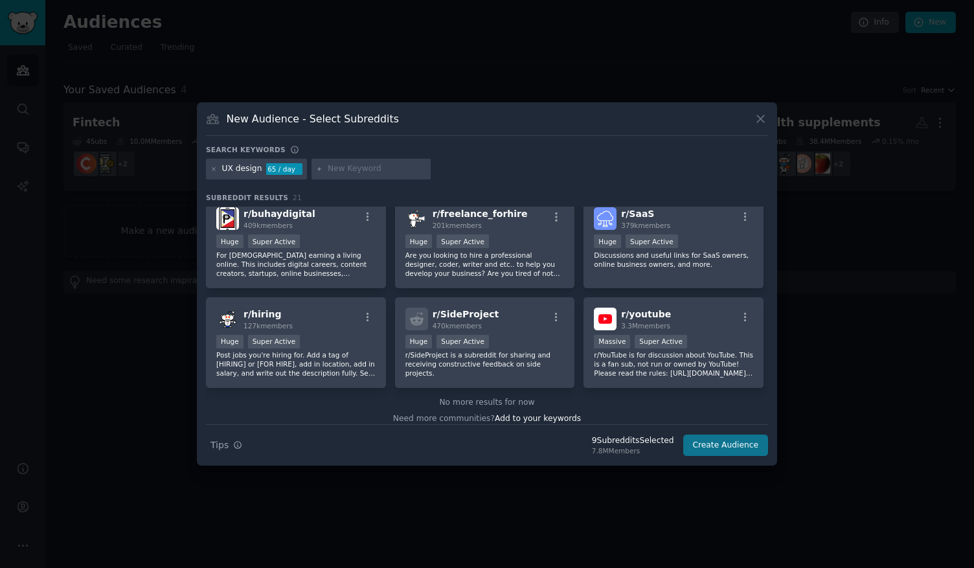
click at [735, 446] on button "Create Audience" at bounding box center [725, 445] width 85 height 22
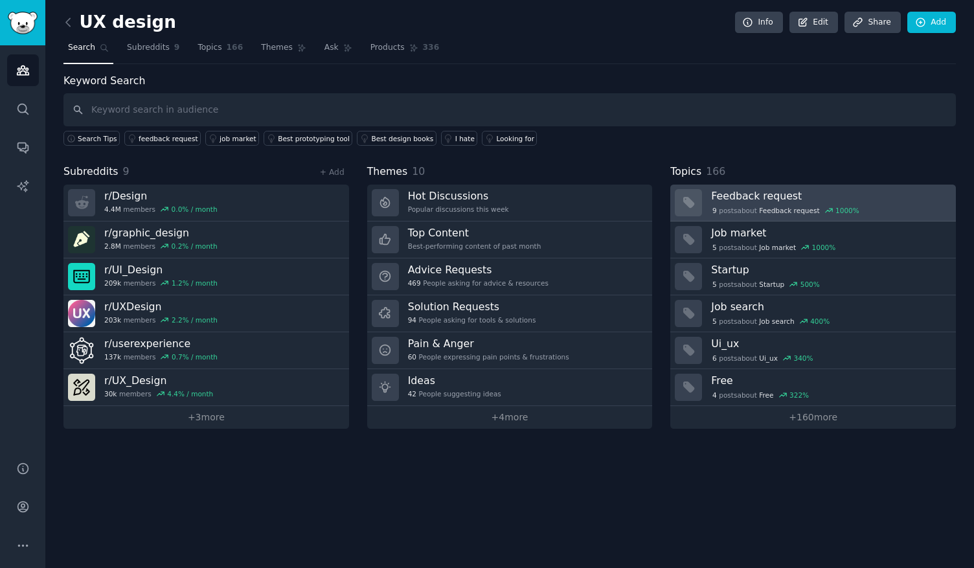
click at [754, 193] on h3 "Feedback request" at bounding box center [829, 196] width 236 height 14
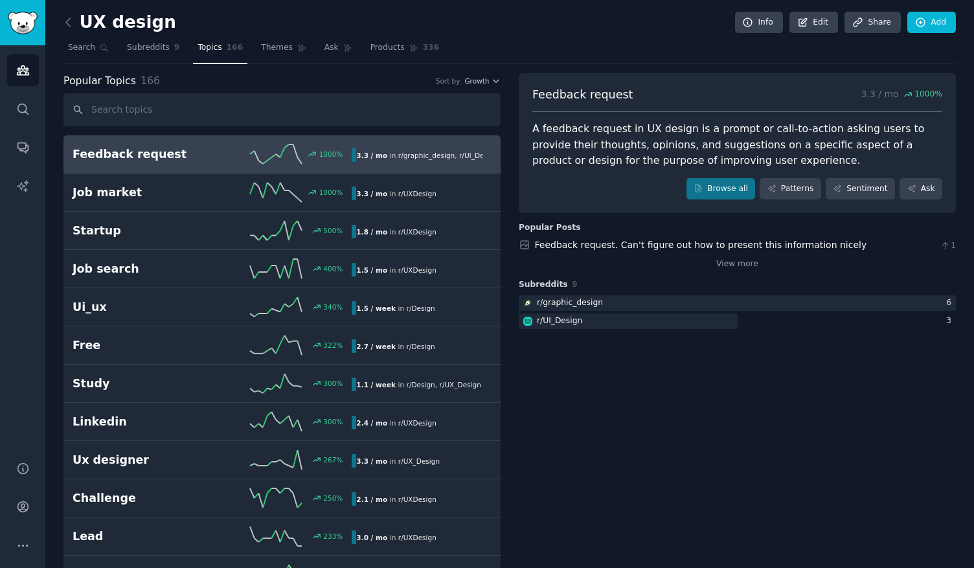
click at [622, 151] on div "A feedback request in UX design is a prompt or call-to-action asking users to p…" at bounding box center [737, 145] width 410 height 48
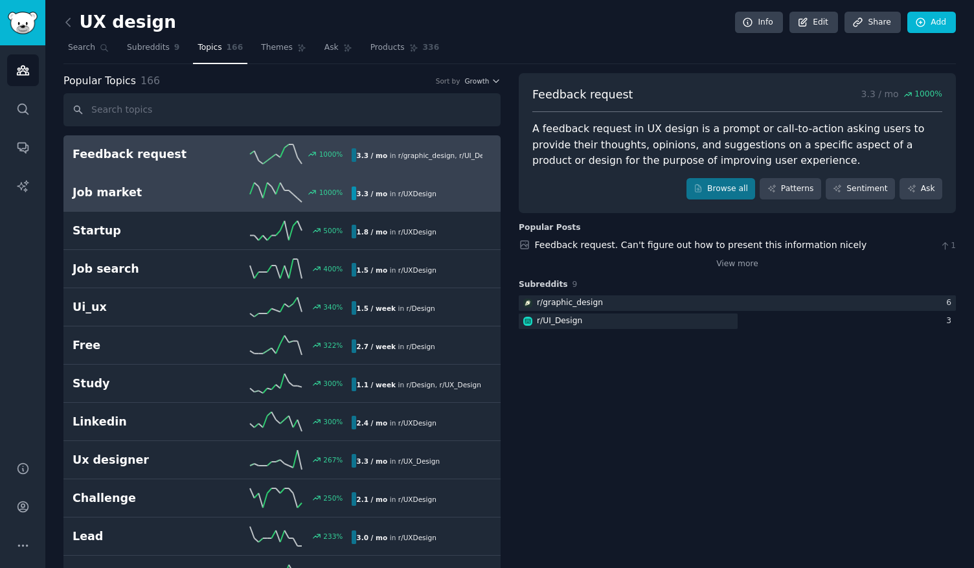
click at [140, 196] on h2 "Job market" at bounding box center [143, 193] width 140 height 16
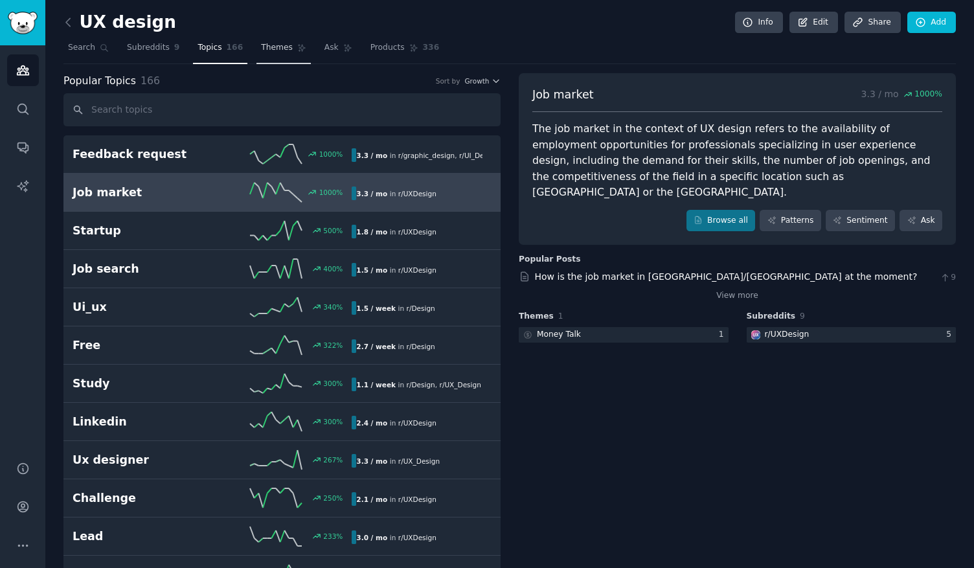
click at [267, 43] on span "Themes" at bounding box center [277, 48] width 32 height 12
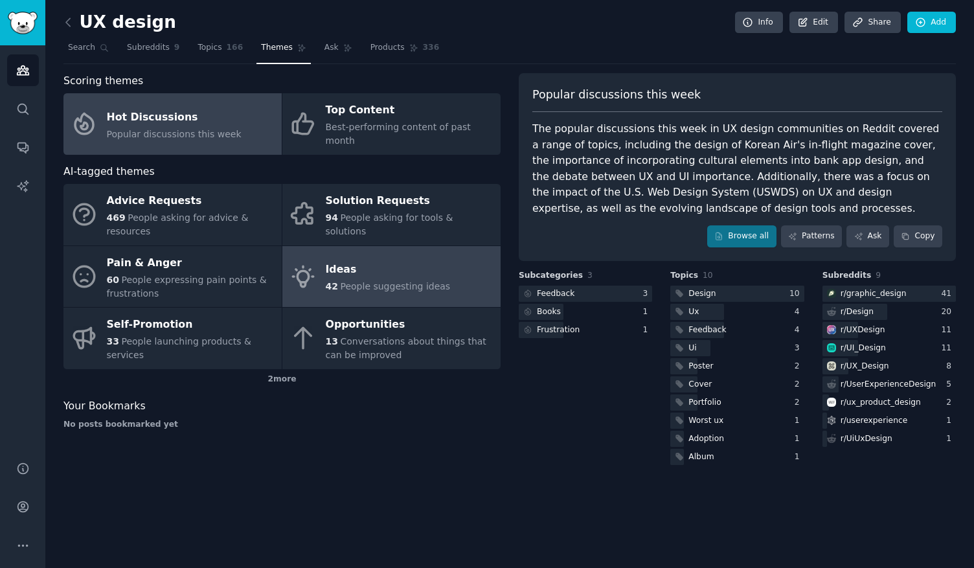
click at [342, 281] on span "People suggesting ideas" at bounding box center [395, 286] width 110 height 10
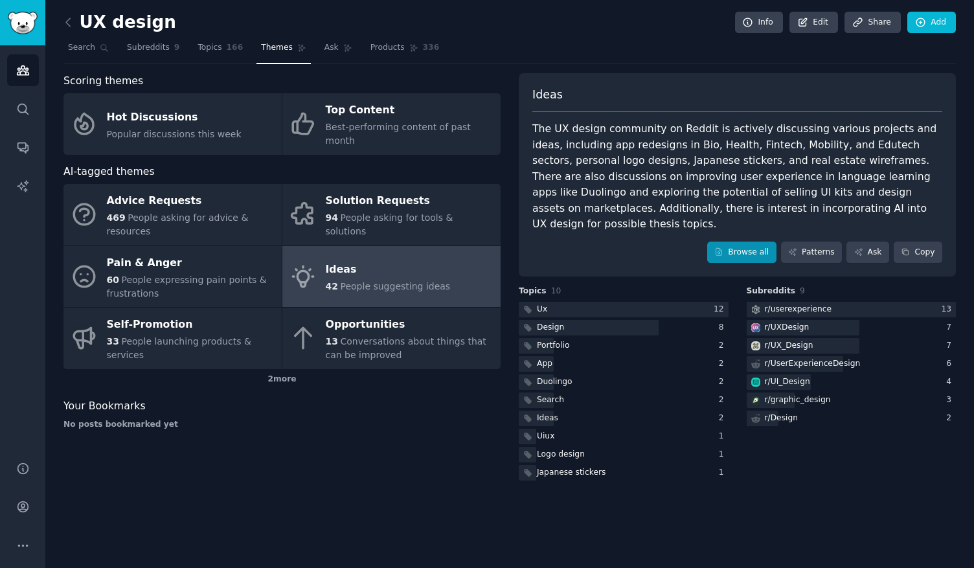
click at [742, 241] on link "Browse all" at bounding box center [741, 252] width 69 height 22
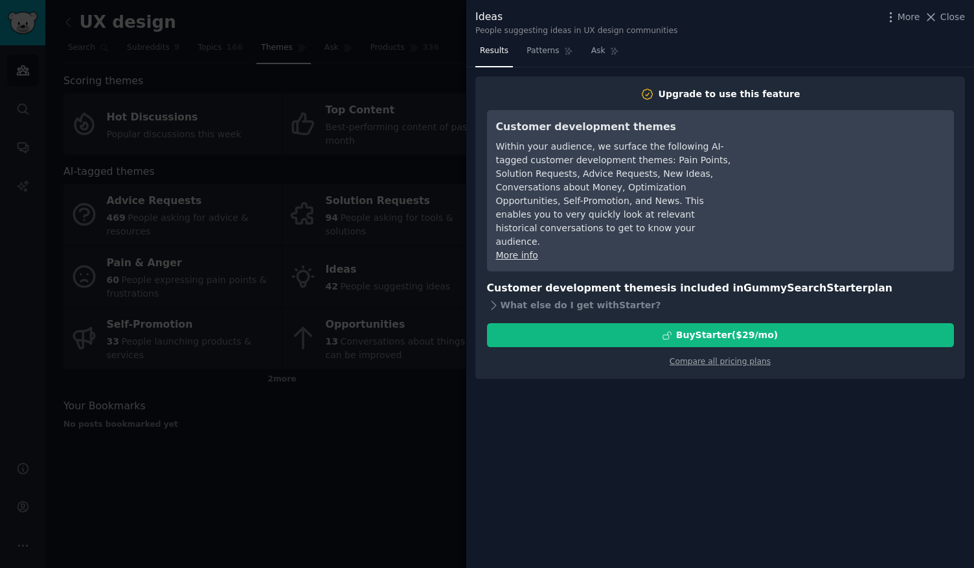
click at [439, 47] on div at bounding box center [487, 284] width 974 height 568
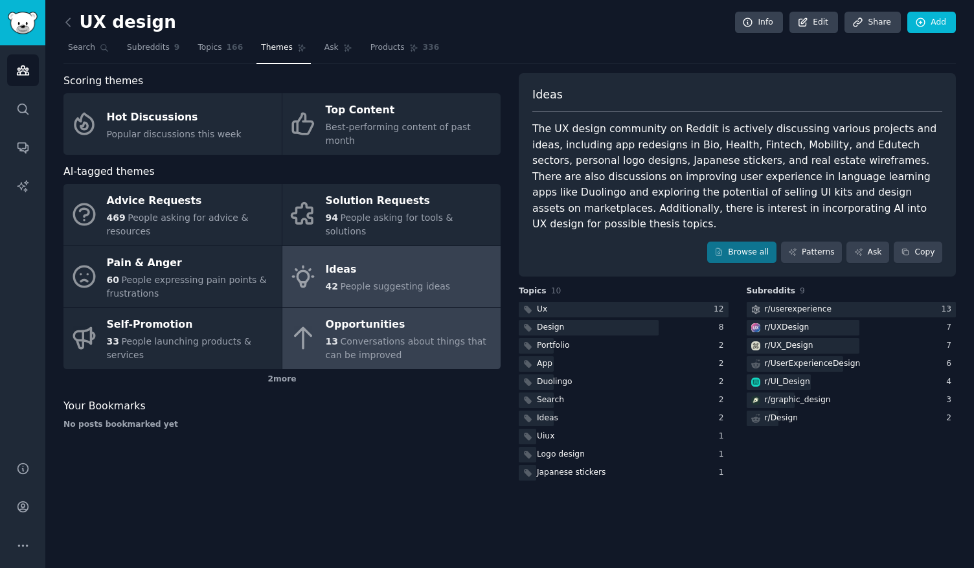
click at [367, 336] on span "Conversations about things that can be improved" at bounding box center [406, 348] width 161 height 24
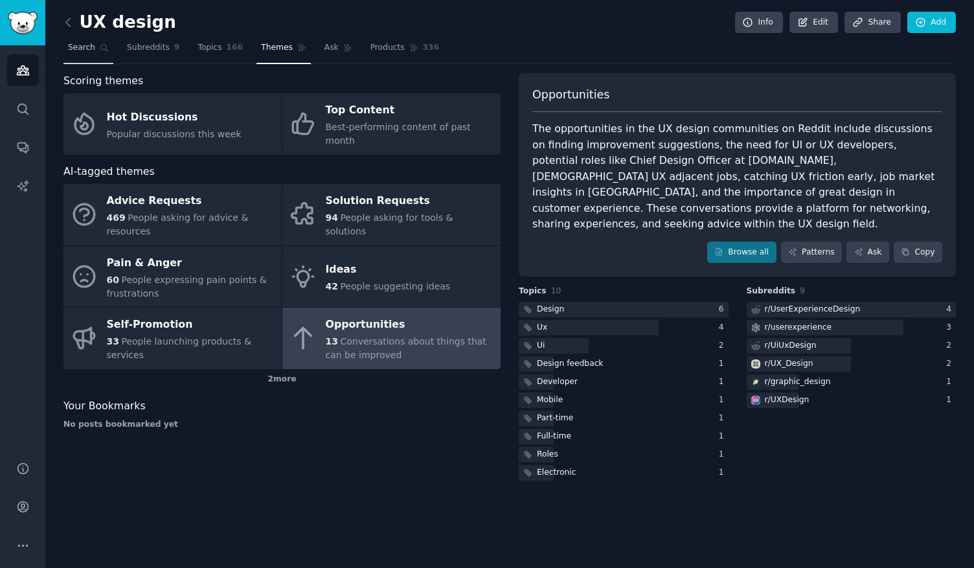
click at [78, 49] on span "Search" at bounding box center [81, 48] width 27 height 12
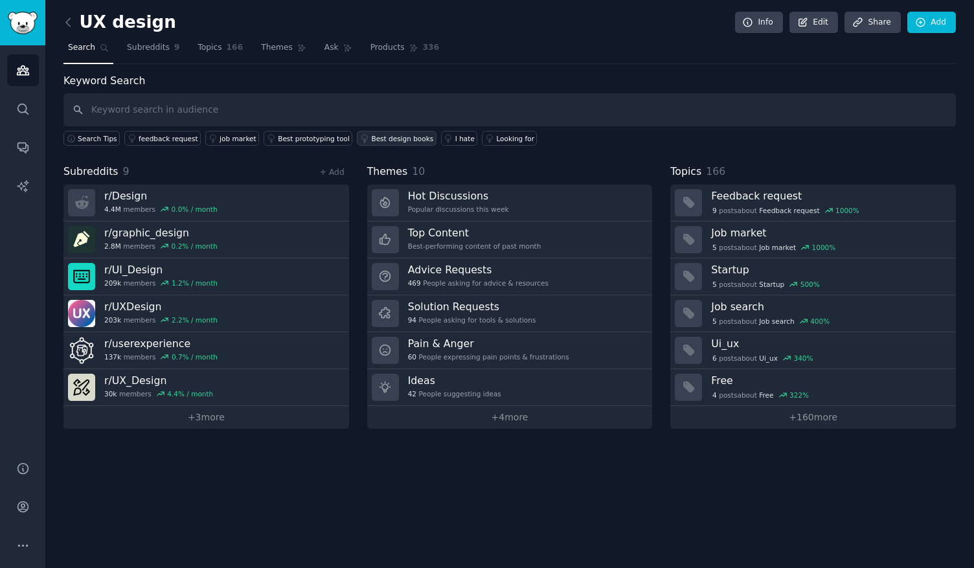
click at [377, 136] on div "Best design books" at bounding box center [402, 138] width 62 height 9
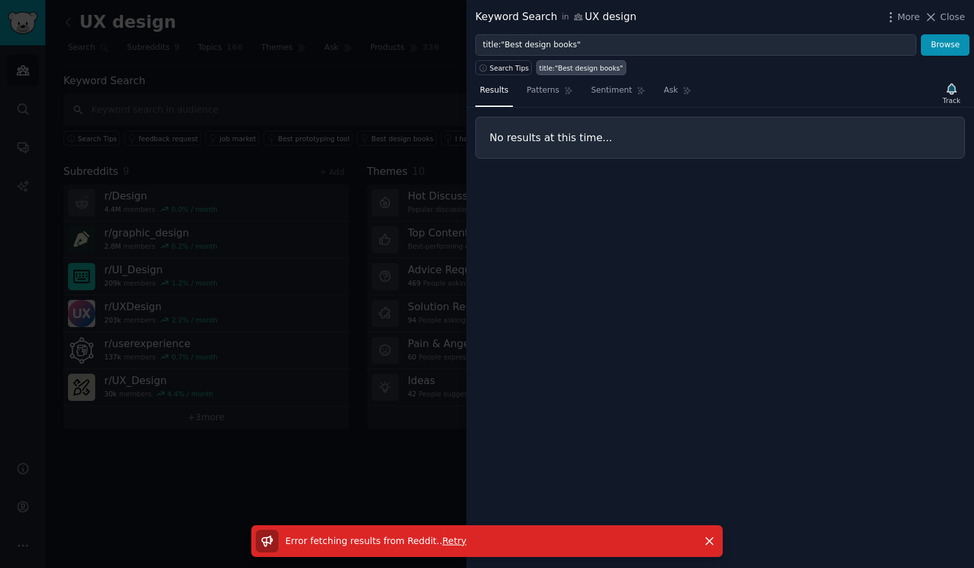
click at [445, 537] on span "Retry" at bounding box center [454, 540] width 24 height 10
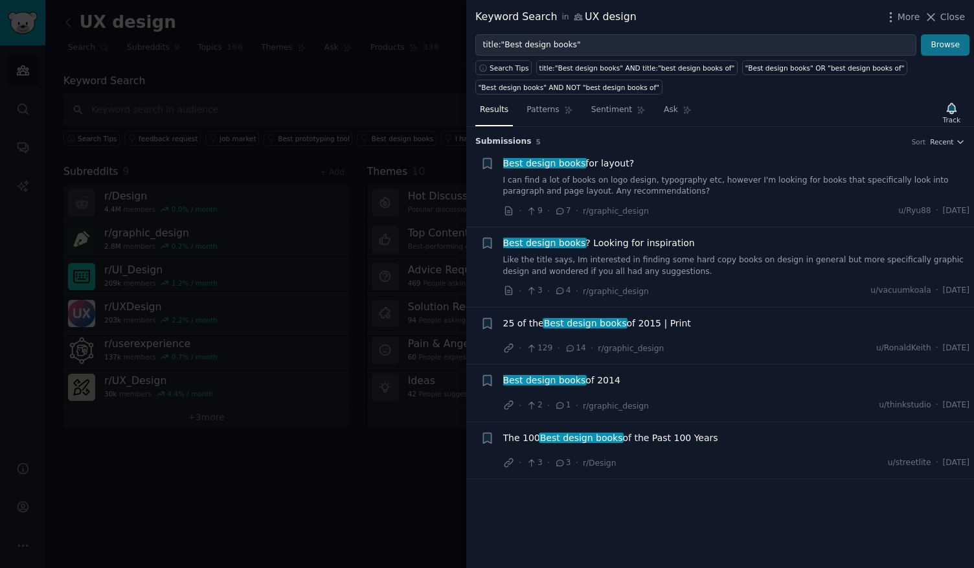
click at [926, 45] on button "Browse" at bounding box center [945, 45] width 49 height 22
click at [646, 449] on div "The 100 Best design books of the Past 100 Years · 2 · 3 · r/Design u/streetlite…" at bounding box center [736, 450] width 467 height 39
click at [653, 436] on span "The 100 Best design books of the Past 100 Years" at bounding box center [610, 438] width 215 height 14
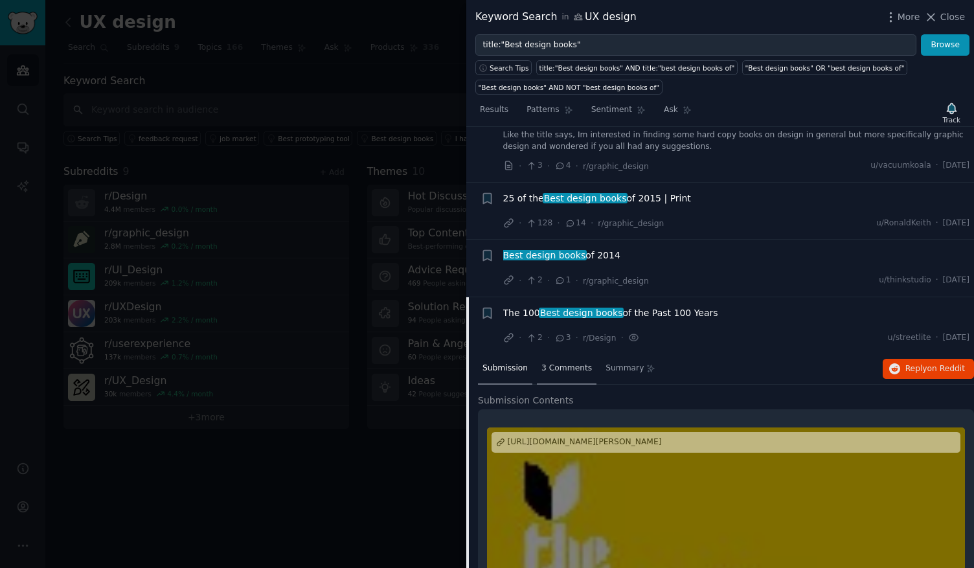
click at [553, 363] on span "3 Comments" at bounding box center [566, 369] width 50 height 12
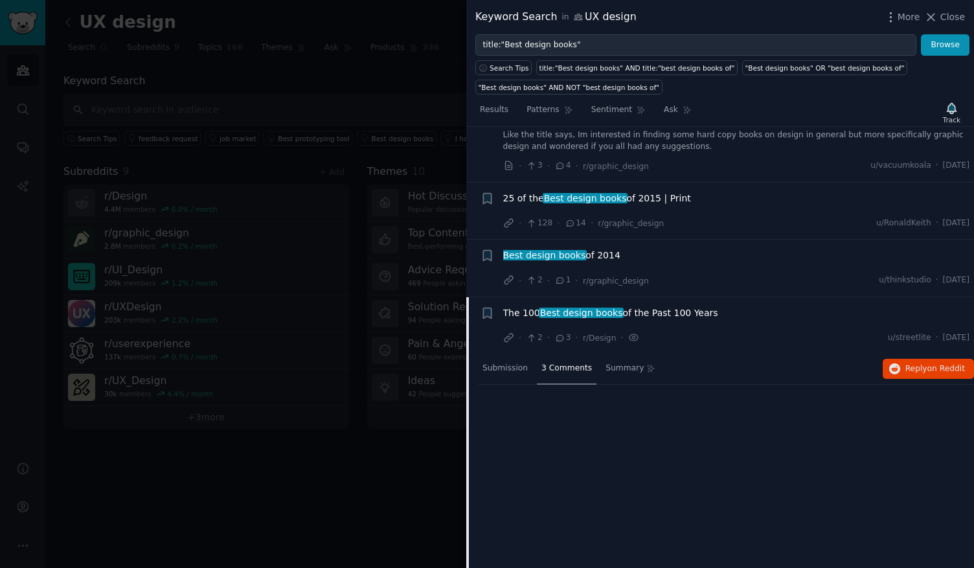
scroll to position [104, 0]
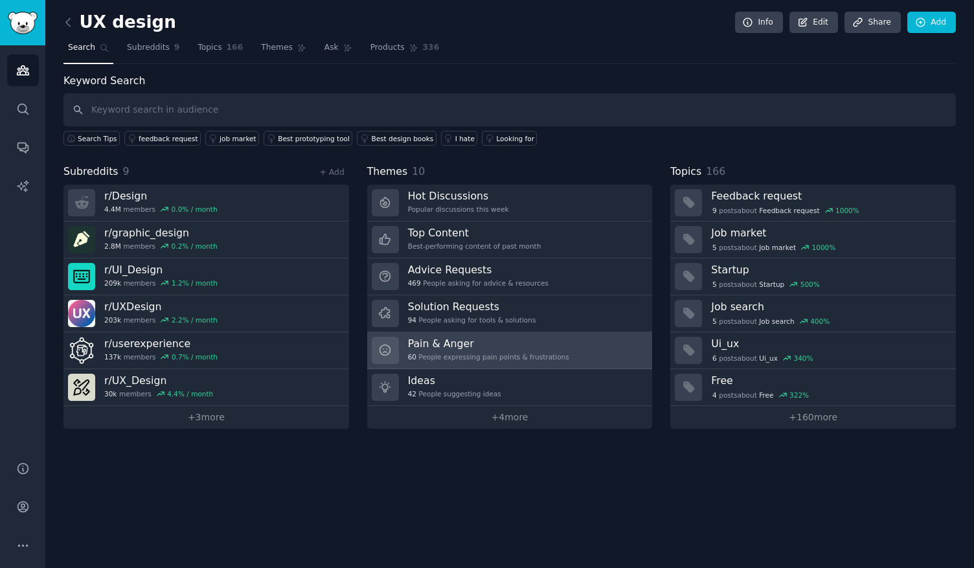
click at [535, 337] on h3 "Pain & Anger" at bounding box center [488, 344] width 161 height 14
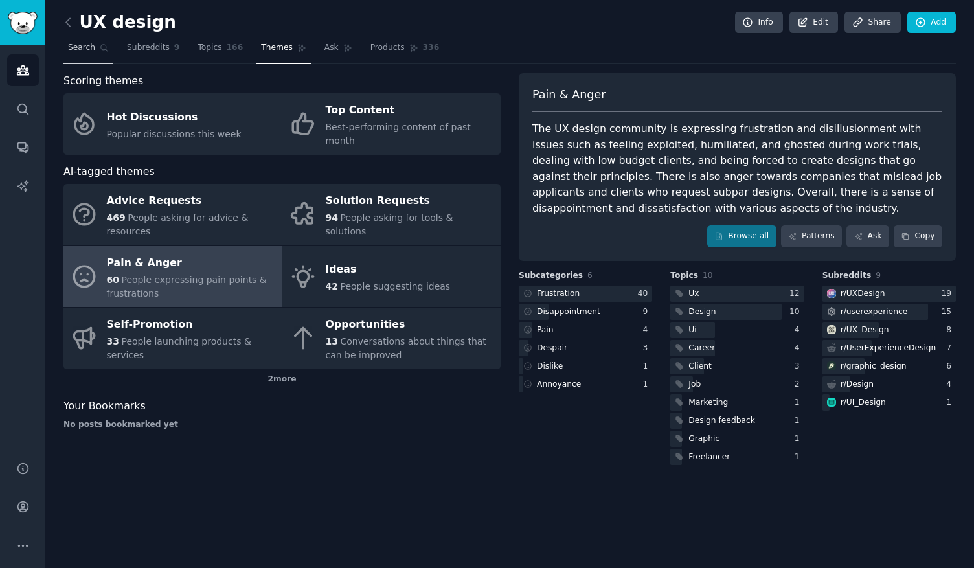
click at [85, 48] on span "Search" at bounding box center [81, 48] width 27 height 12
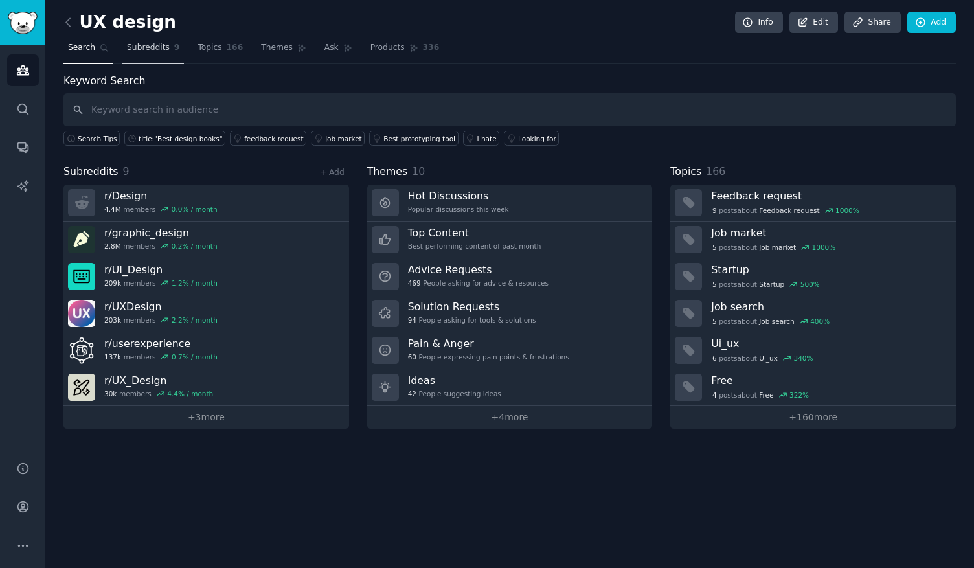
click at [135, 47] on span "Subreddits" at bounding box center [148, 48] width 43 height 12
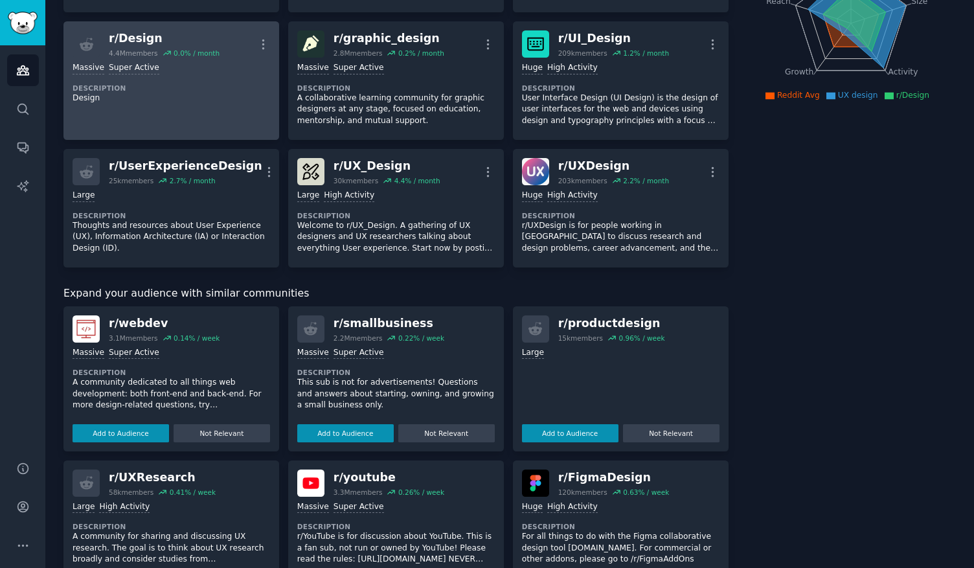
scroll to position [204, 0]
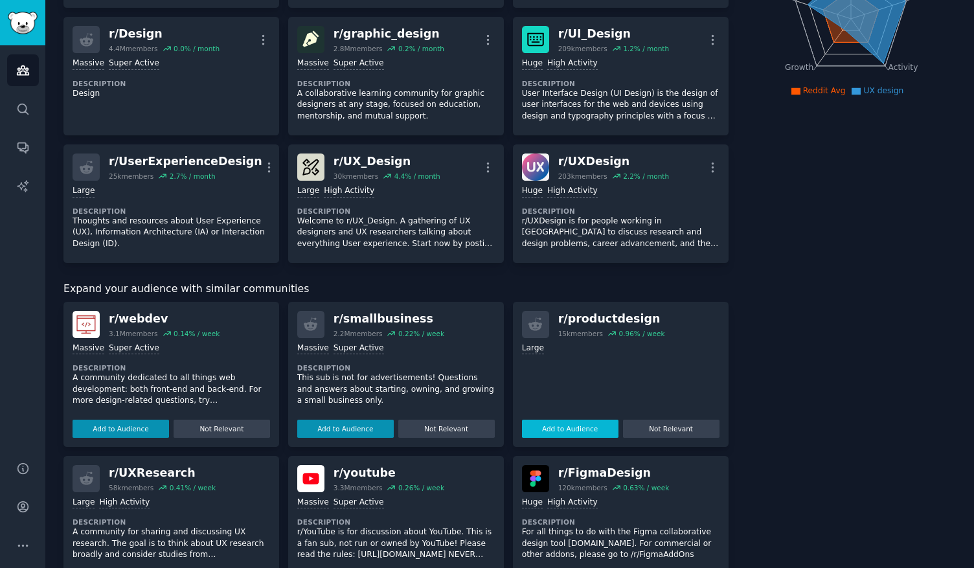
click at [577, 425] on button "Add to Audience" at bounding box center [570, 429] width 96 height 18
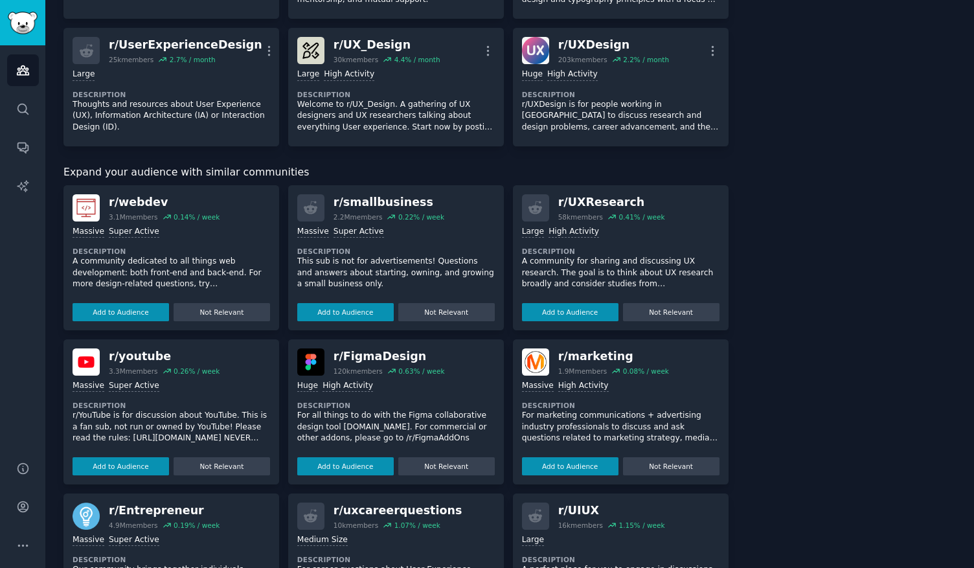
scroll to position [329, 0]
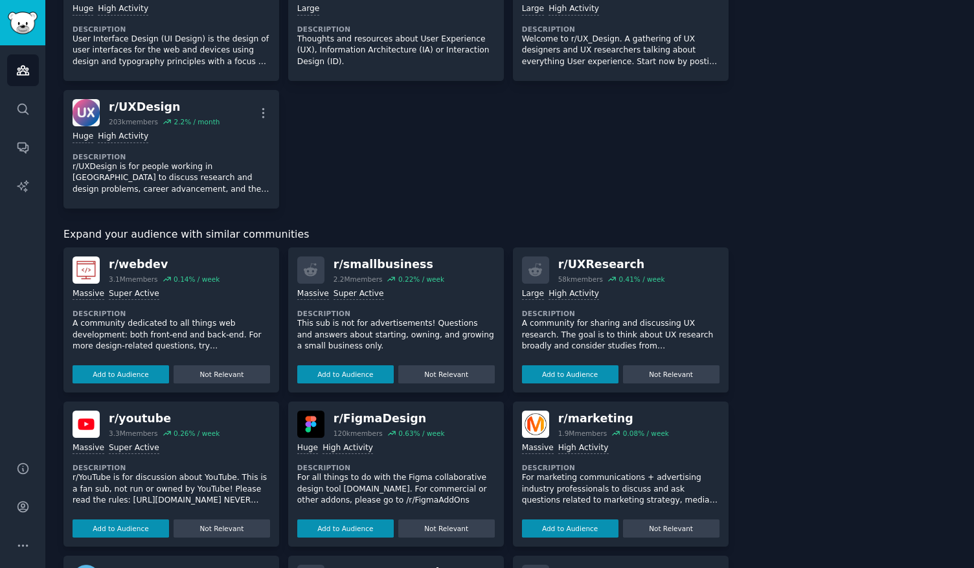
scroll to position [416, 0]
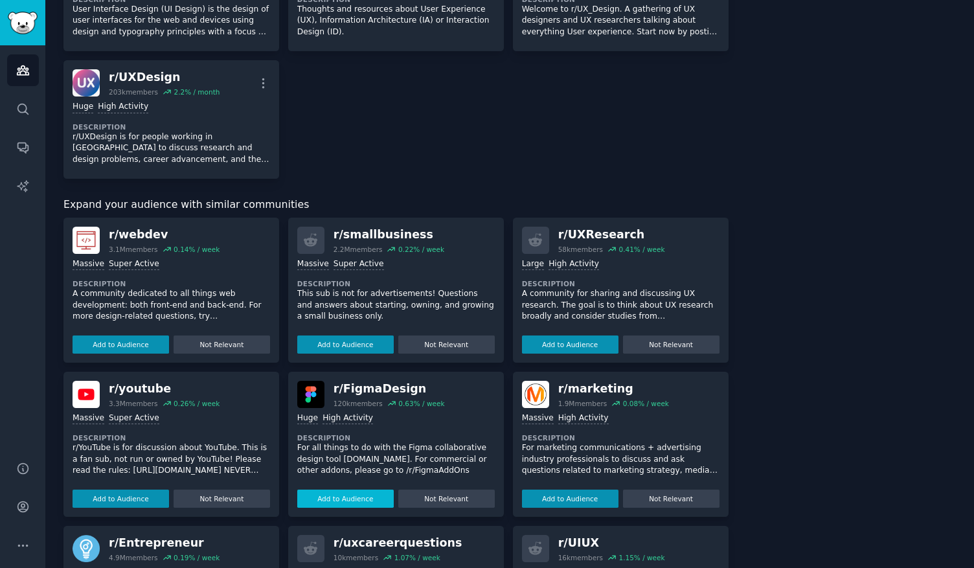
click at [336, 500] on button "Add to Audience" at bounding box center [345, 498] width 96 height 18
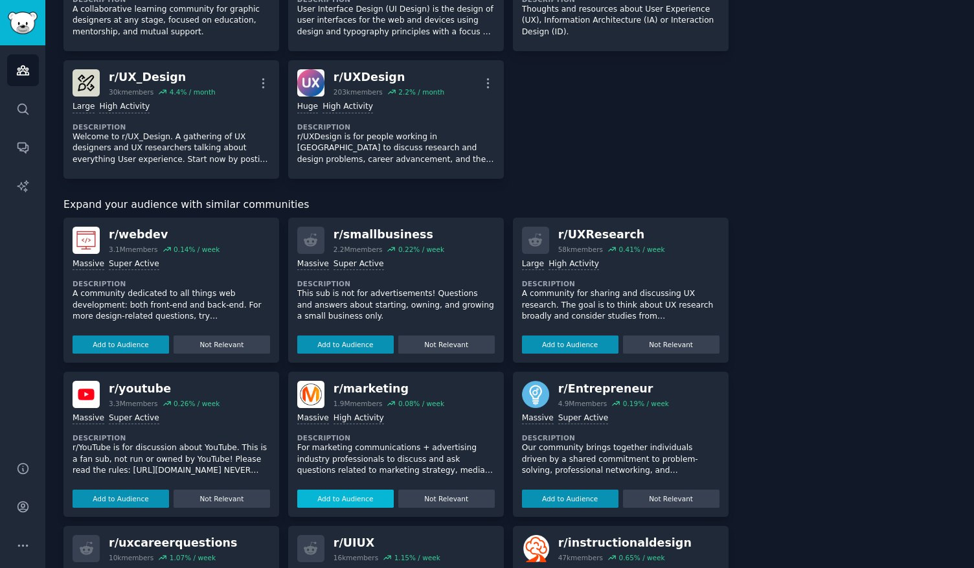
click at [339, 495] on button "Add to Audience" at bounding box center [345, 498] width 96 height 18
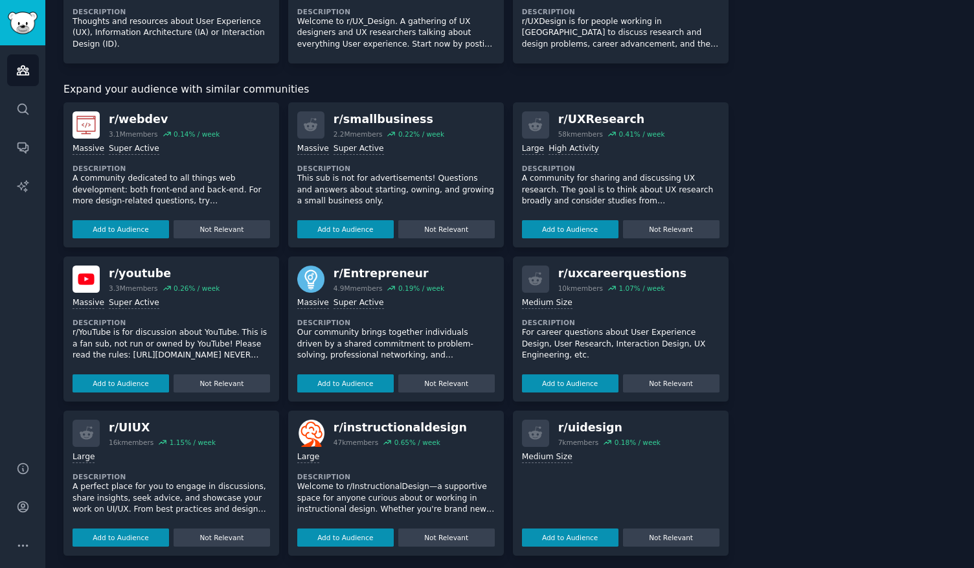
scroll to position [530, 0]
click at [587, 535] on button "Add to Audience" at bounding box center [570, 538] width 96 height 18
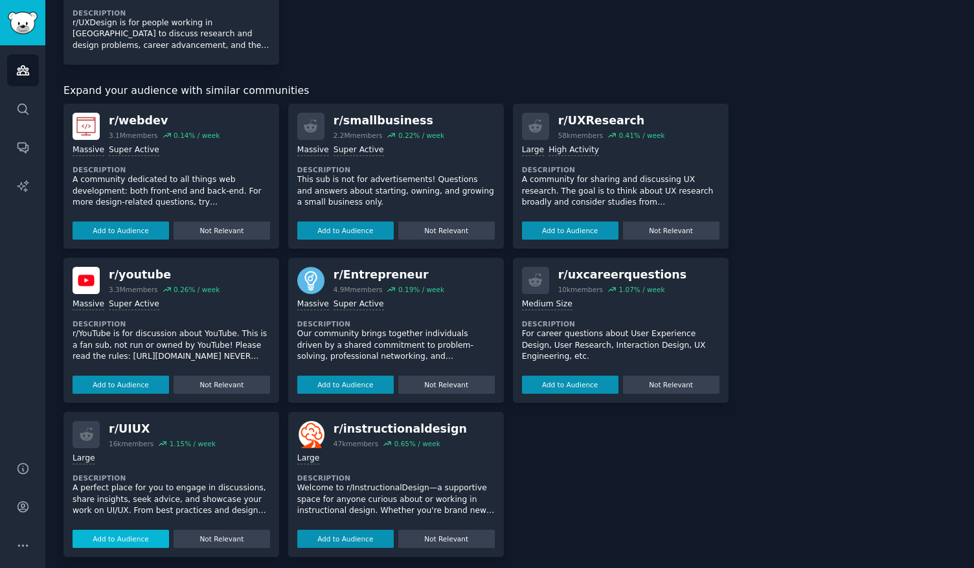
scroll to position [656, 0]
click at [118, 533] on button "Add to Audience" at bounding box center [121, 539] width 96 height 18
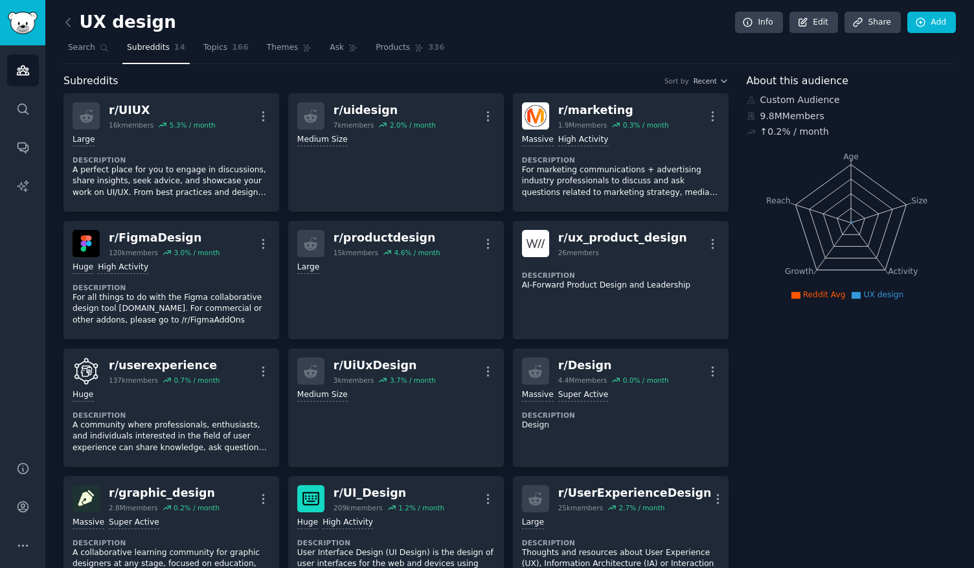
scroll to position [0, 0]
click at [216, 50] on span "Topics" at bounding box center [215, 48] width 24 height 12
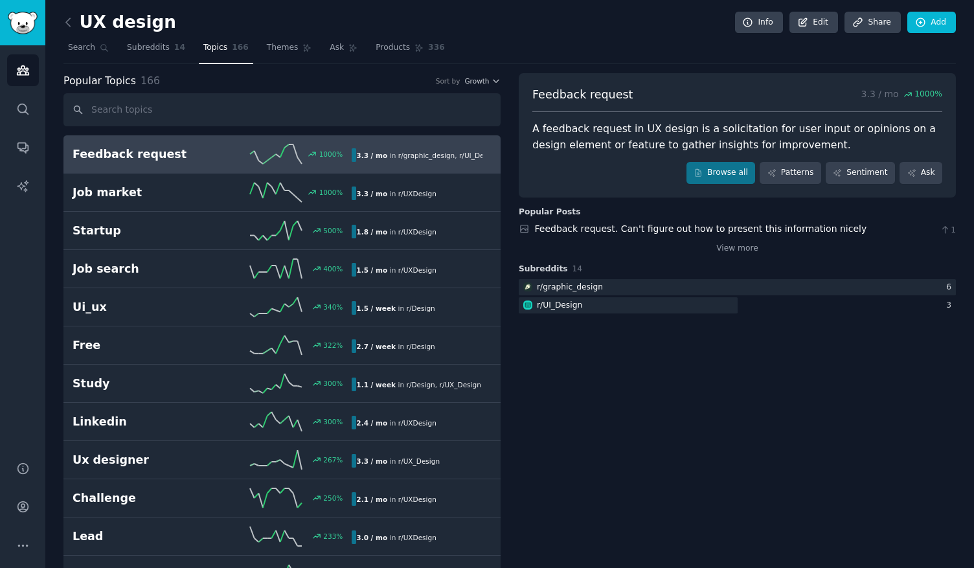
click at [513, 25] on div "UX design Info Edit Share Add" at bounding box center [509, 25] width 892 height 27
click at [295, 50] on link "Themes" at bounding box center [289, 51] width 54 height 27
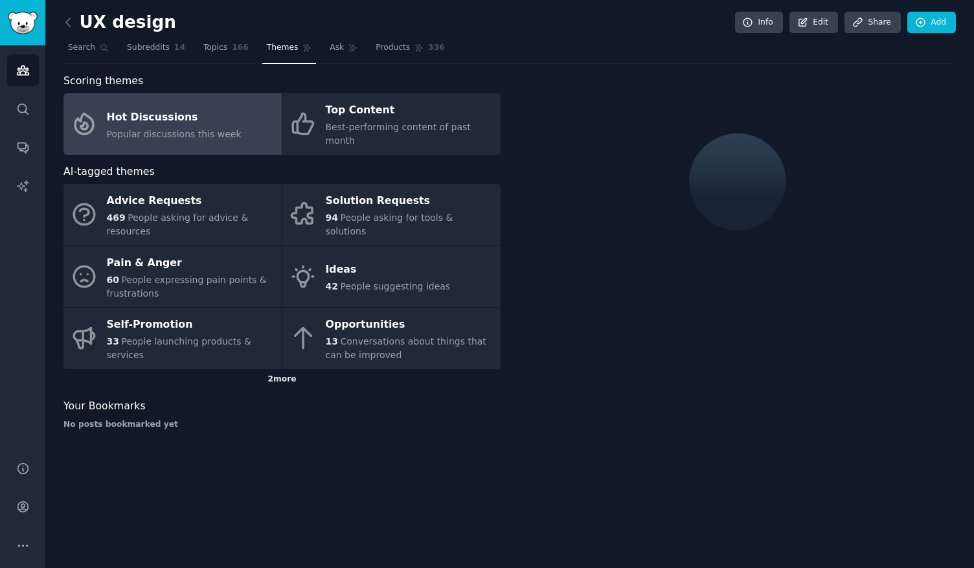
click at [276, 369] on div "2 more" at bounding box center [281, 379] width 437 height 21
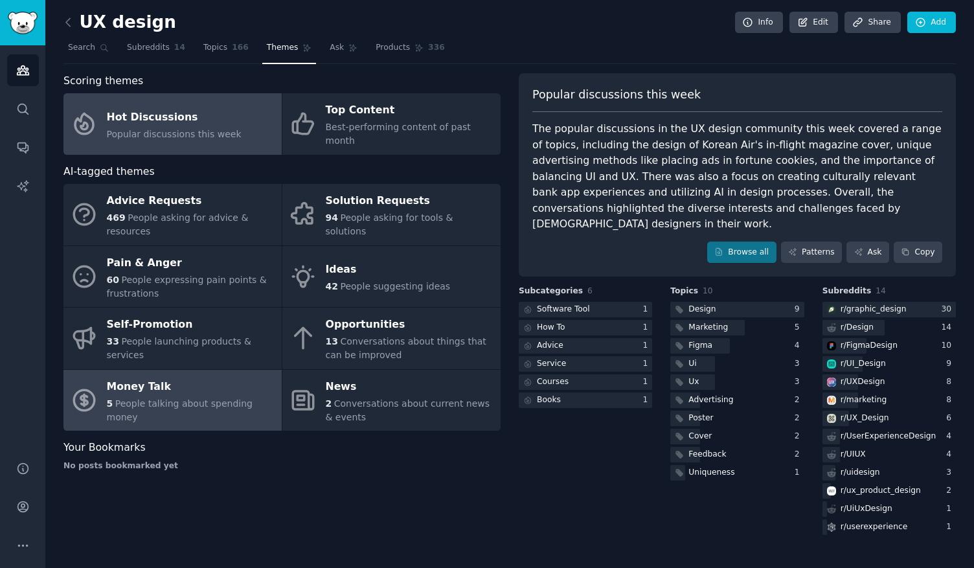
click at [203, 398] on span "People talking about spending money" at bounding box center [180, 410] width 146 height 24
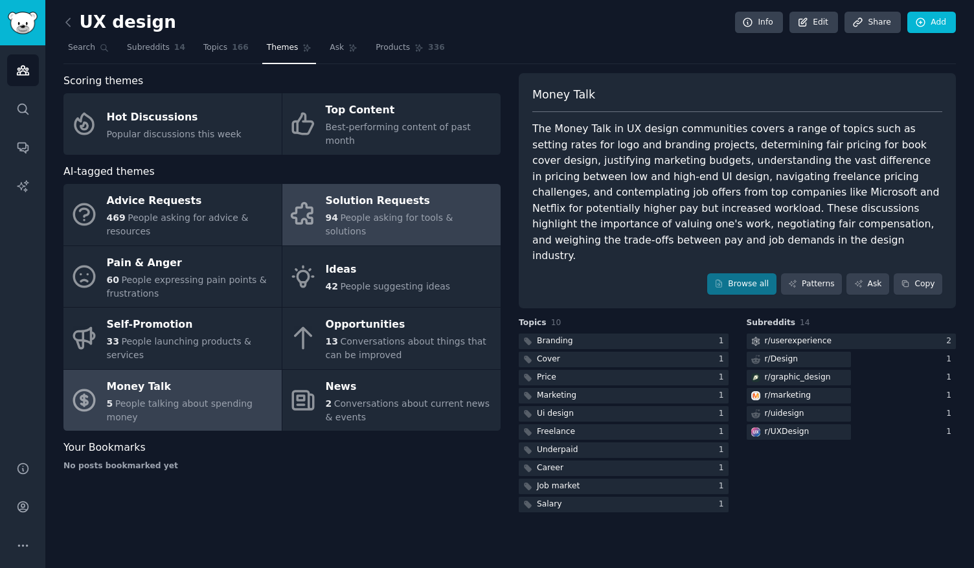
click at [334, 200] on div "Solution Requests" at bounding box center [410, 201] width 168 height 21
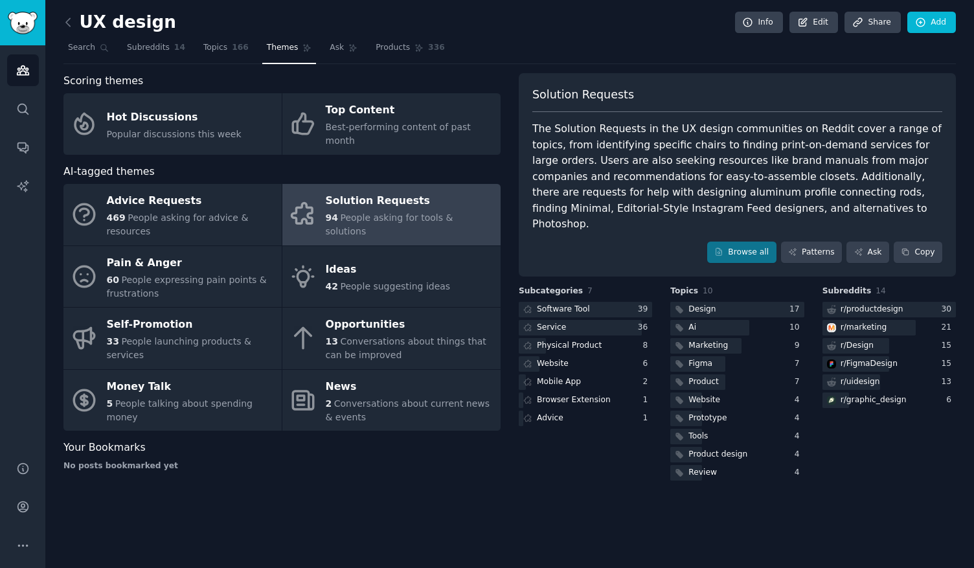
click at [278, 501] on div "UX design Info Edit Share Add Search Subreddits 14 Topics 166 Themes Ask Produc…" at bounding box center [509, 284] width 928 height 568
click at [77, 43] on span "Search" at bounding box center [81, 48] width 27 height 12
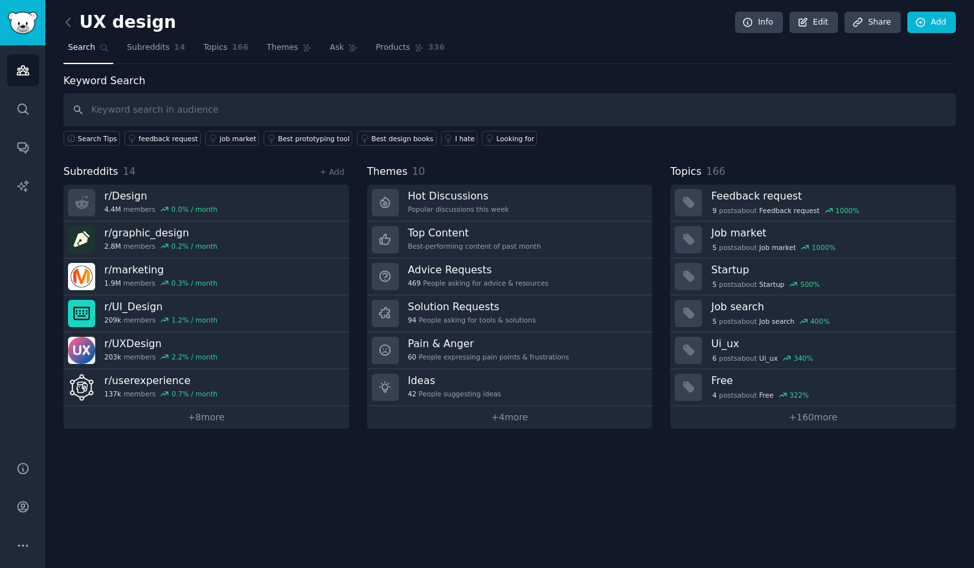
click at [416, 24] on div "UX design Info Edit Share Add" at bounding box center [509, 25] width 892 height 27
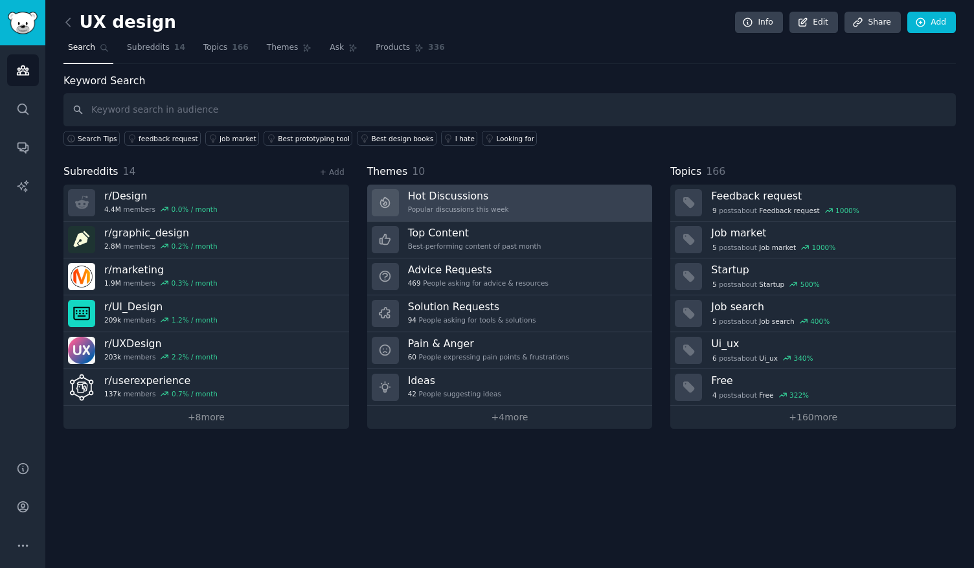
click at [461, 205] on div "Popular discussions this week" at bounding box center [458, 209] width 101 height 9
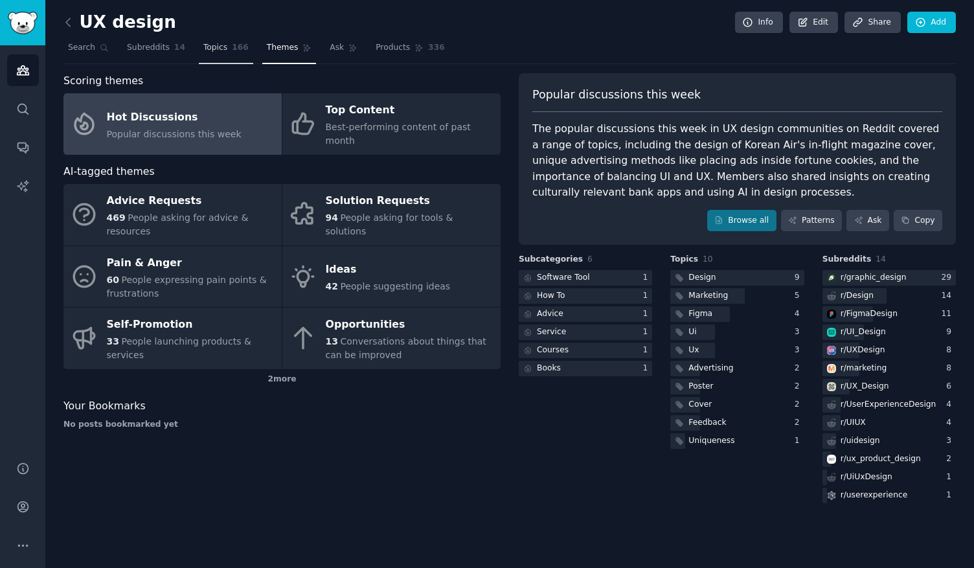
click at [209, 49] on span "Topics" at bounding box center [215, 48] width 24 height 12
